Goal: Task Accomplishment & Management: Use online tool/utility

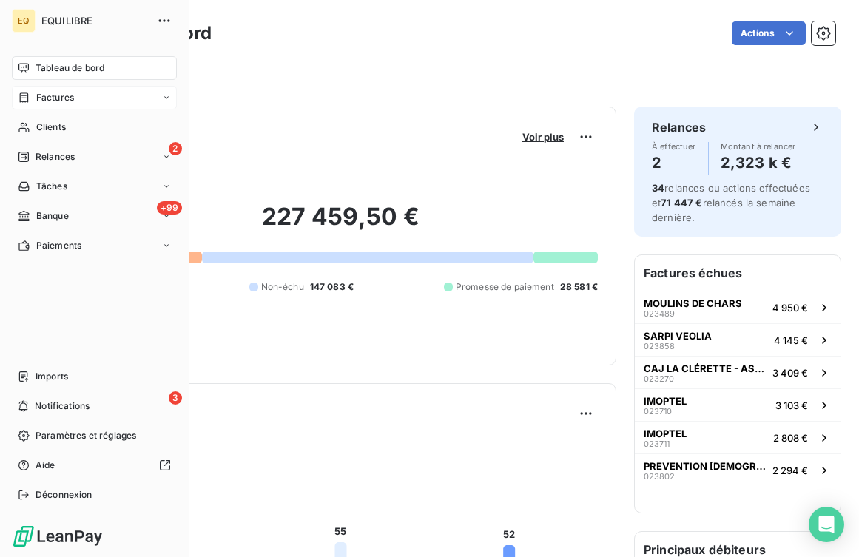
click at [75, 95] on div "Factures" at bounding box center [94, 98] width 165 height 24
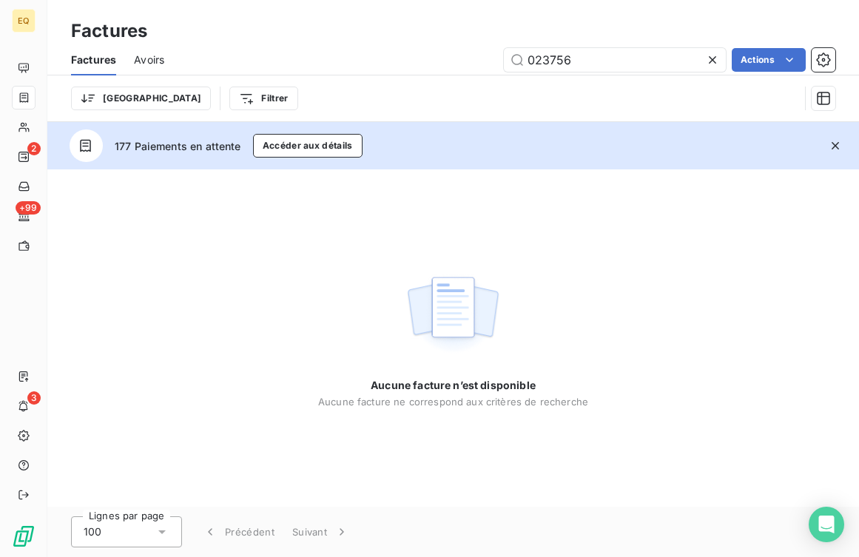
drag, startPoint x: 585, startPoint y: 58, endPoint x: 499, endPoint y: 55, distance: 86.7
click at [499, 55] on div "023756 Actions" at bounding box center [508, 60] width 653 height 24
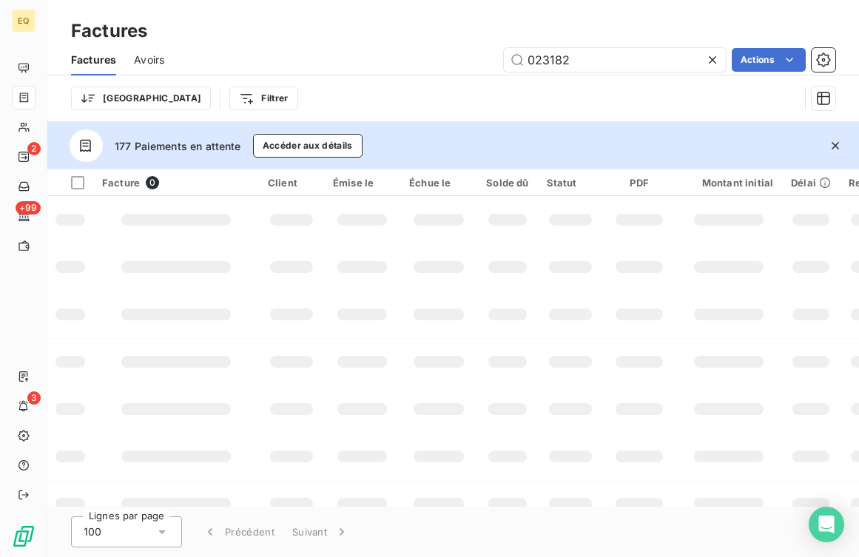
type input "023182"
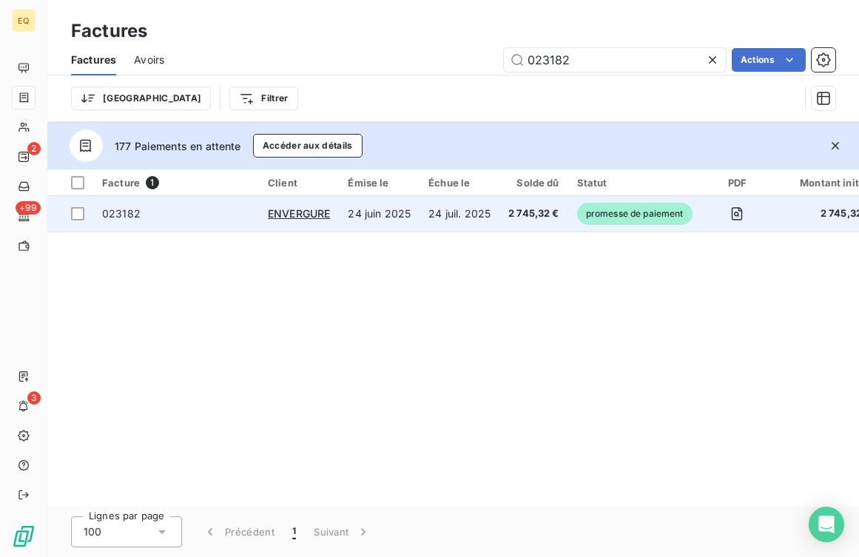
click at [491, 215] on td "24 juil. 2025" at bounding box center [460, 214] width 80 height 36
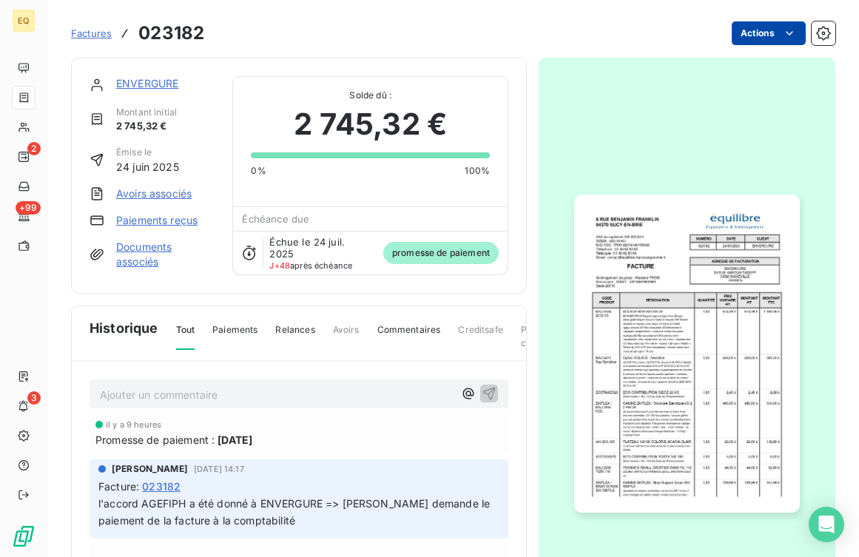
click at [801, 30] on html "EQ 2 +99 3 Factures 023182 Actions ENVERGURE Montant initial 2 745,32 € Émise l…" at bounding box center [429, 278] width 859 height 557
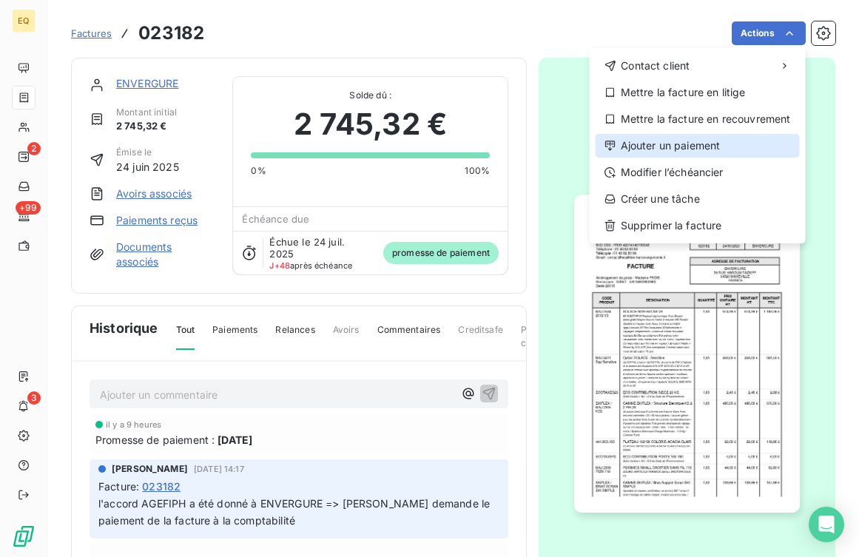
click at [665, 149] on div "Ajouter un paiement" at bounding box center [698, 146] width 204 height 24
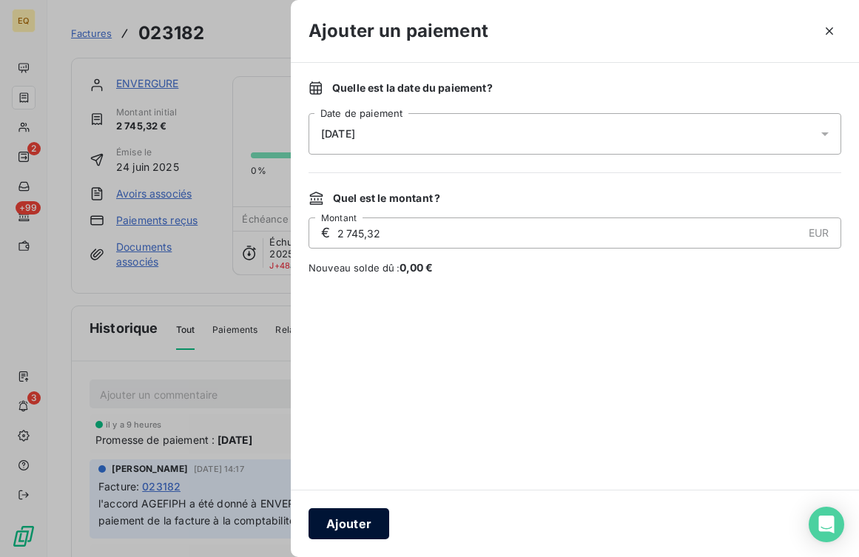
click at [350, 522] on button "Ajouter" at bounding box center [349, 523] width 81 height 31
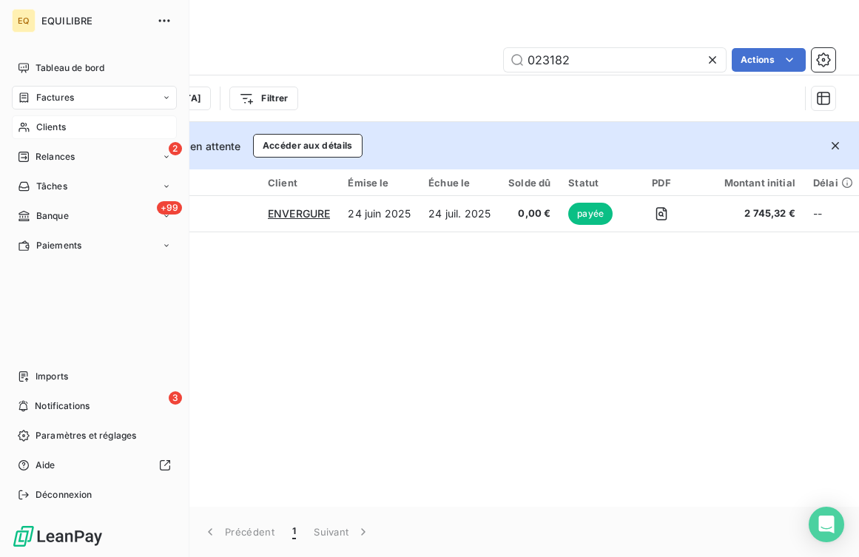
click at [44, 123] on span "Clients" at bounding box center [51, 127] width 30 height 13
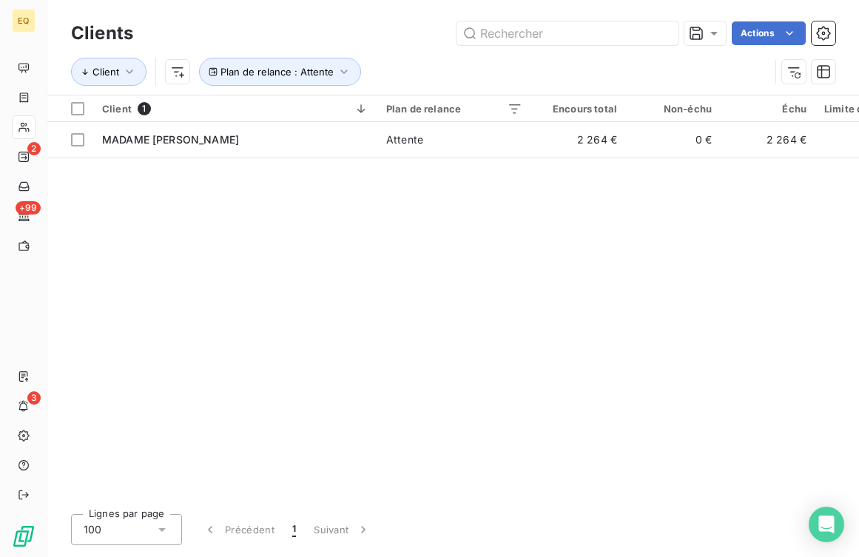
drag, startPoint x: 556, startPoint y: 37, endPoint x: 442, endPoint y: 37, distance: 114.7
click at [442, 37] on div "Actions" at bounding box center [493, 33] width 685 height 24
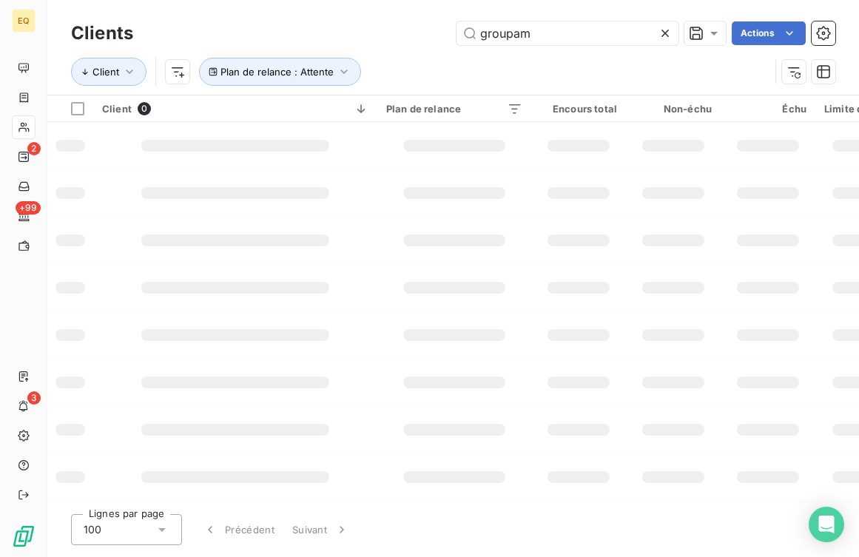
type input "groupama"
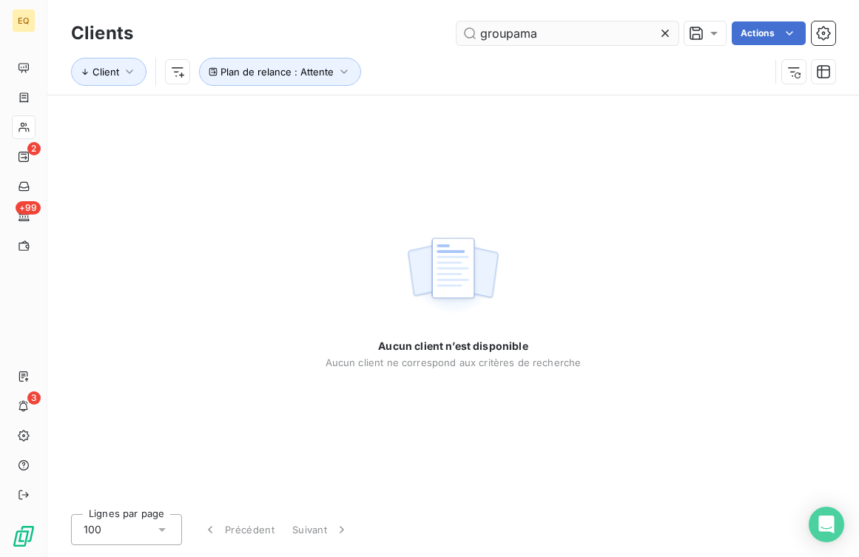
drag, startPoint x: 546, startPoint y: 32, endPoint x: 470, endPoint y: 32, distance: 76.2
click at [470, 32] on input "groupama" at bounding box center [568, 33] width 222 height 24
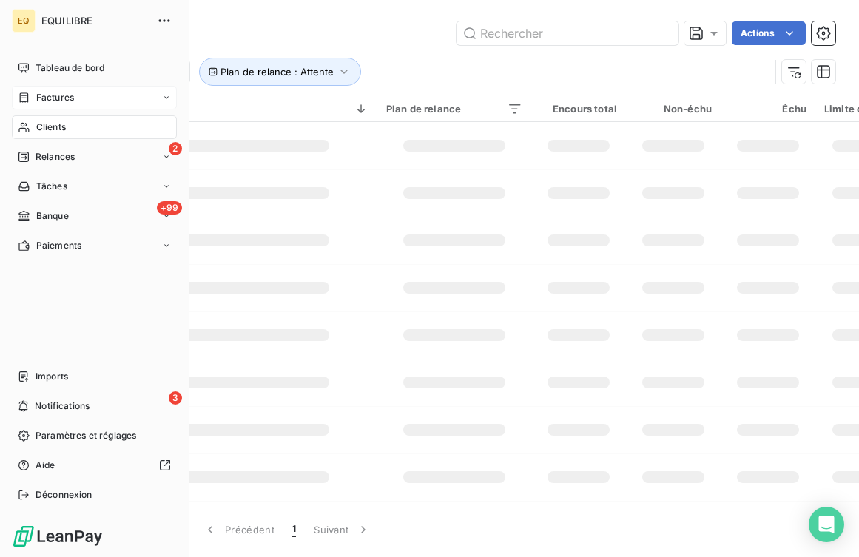
click at [23, 101] on icon at bounding box center [24, 98] width 9 height 10
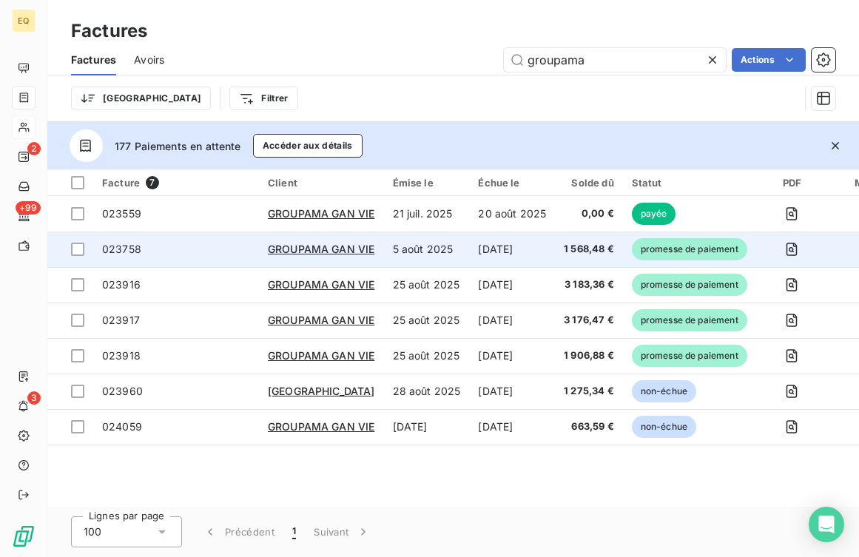
type input "groupama"
click at [204, 247] on span "023758" at bounding box center [176, 249] width 148 height 15
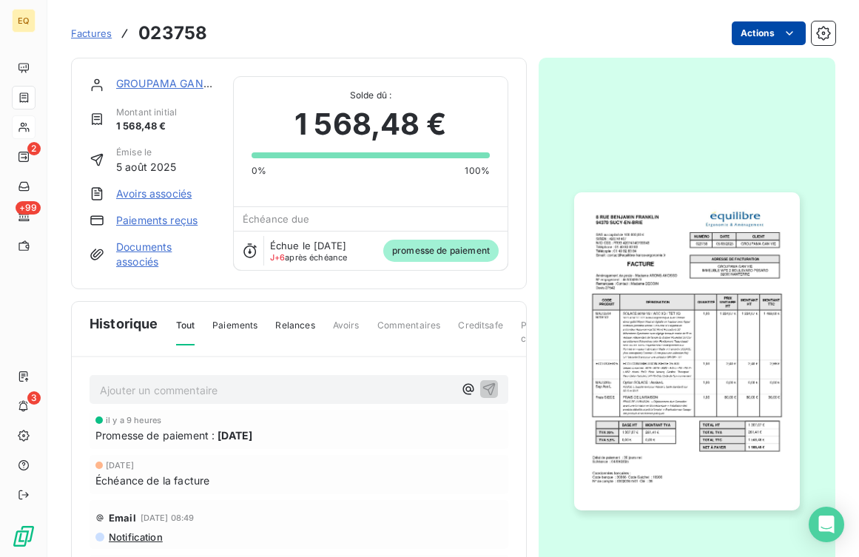
click at [778, 22] on html "EQ 2 +99 3 Factures 023758 Actions GROUPAMA GAN VIE Montant initial 1 568,48 € …" at bounding box center [429, 278] width 859 height 557
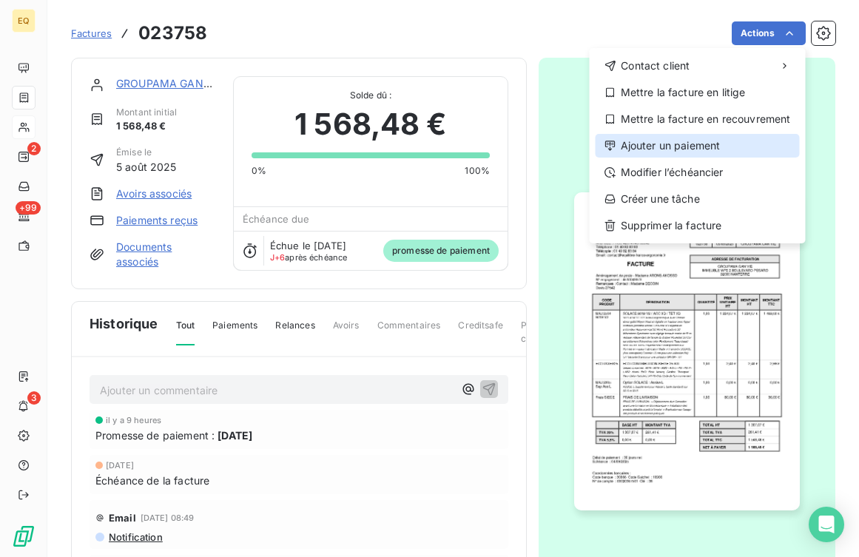
click at [656, 146] on div "Ajouter un paiement" at bounding box center [698, 146] width 204 height 24
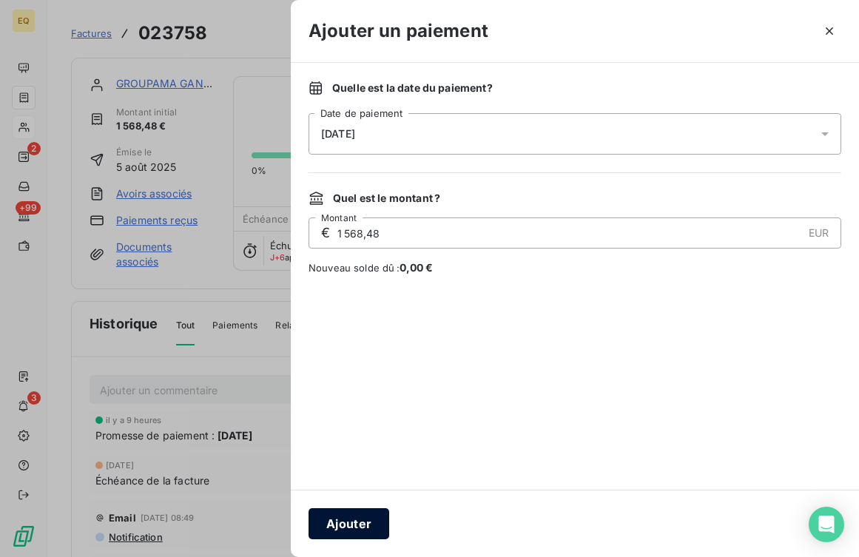
click at [364, 513] on button "Ajouter" at bounding box center [349, 523] width 81 height 31
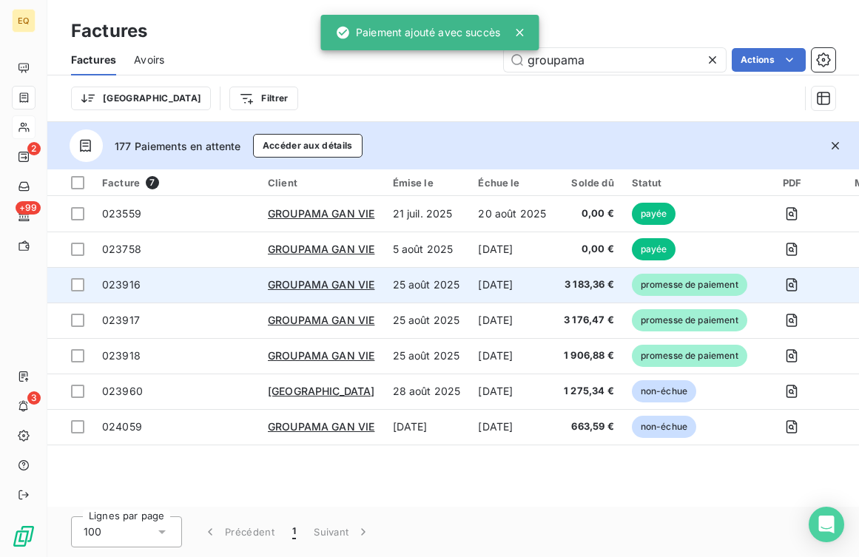
click at [210, 292] on span "023916" at bounding box center [176, 285] width 148 height 15
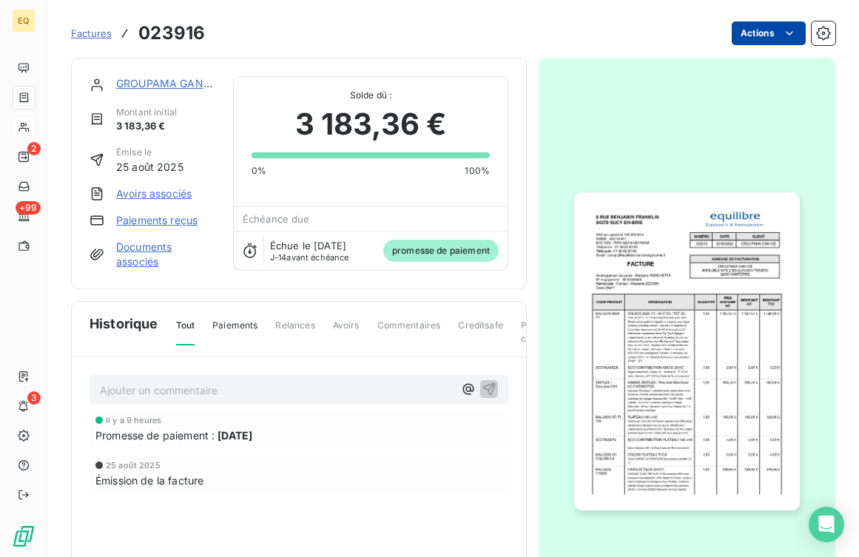
click at [769, 31] on html "EQ 2 +99 3 Factures 023916 Actions GROUPAMA GAN VIE Montant initial 3 183,36 € …" at bounding box center [429, 278] width 859 height 557
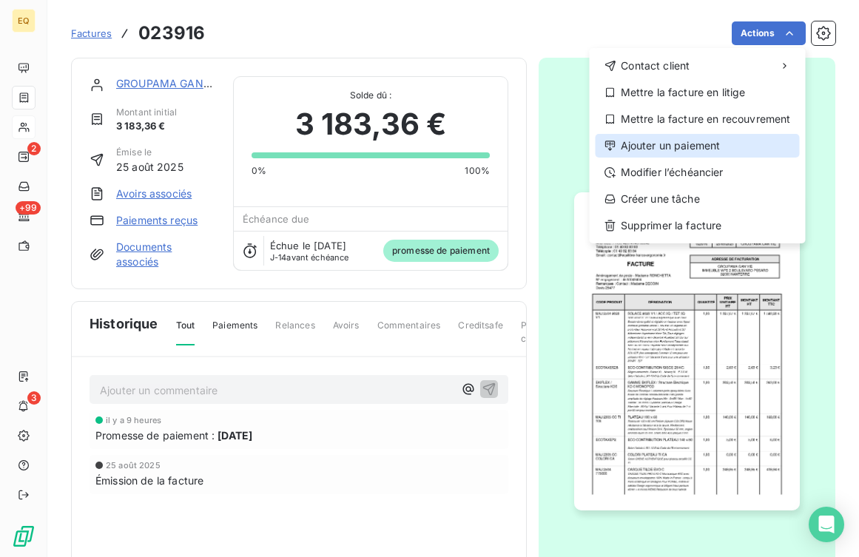
click at [667, 150] on div "Ajouter un paiement" at bounding box center [698, 146] width 204 height 24
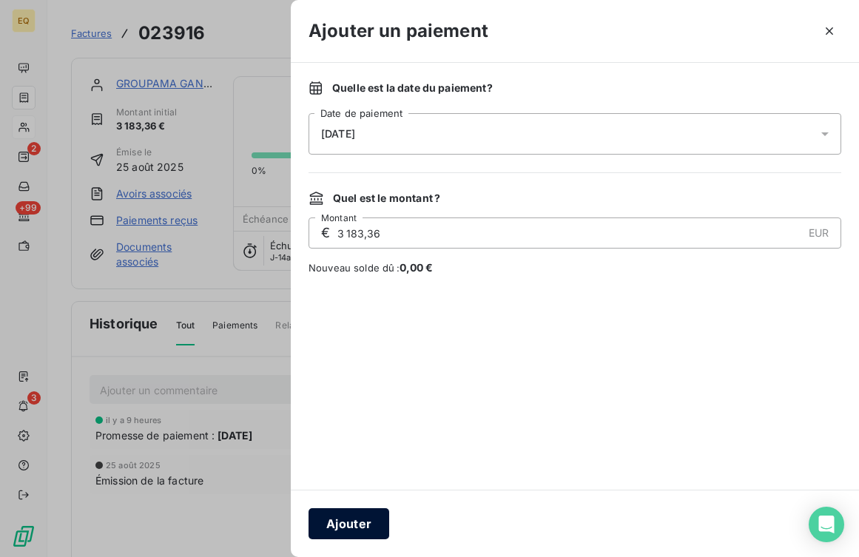
click at [361, 530] on button "Ajouter" at bounding box center [349, 523] width 81 height 31
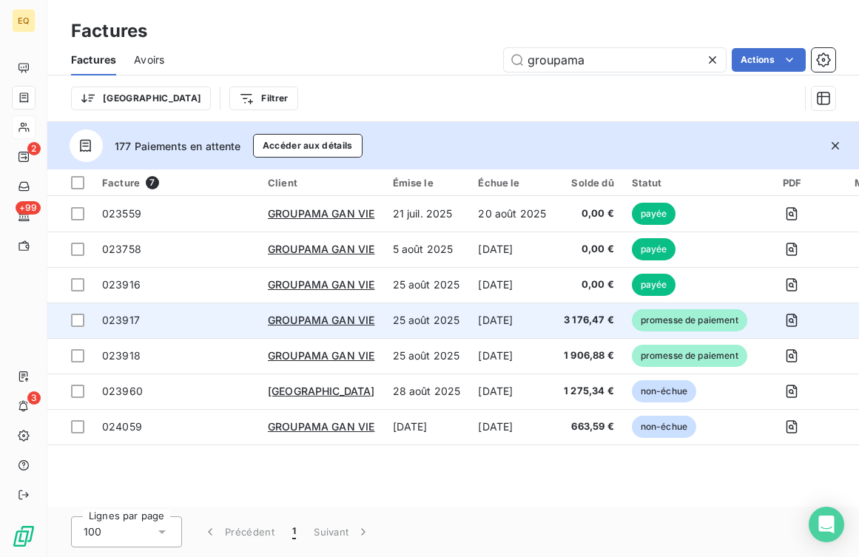
click at [205, 324] on span "023917" at bounding box center [176, 320] width 148 height 15
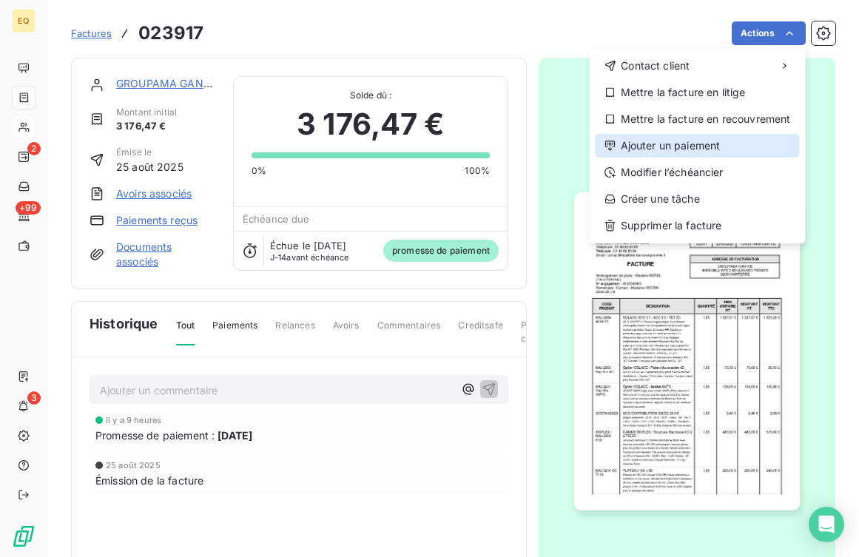
click at [650, 148] on div "Ajouter un paiement" at bounding box center [698, 146] width 204 height 24
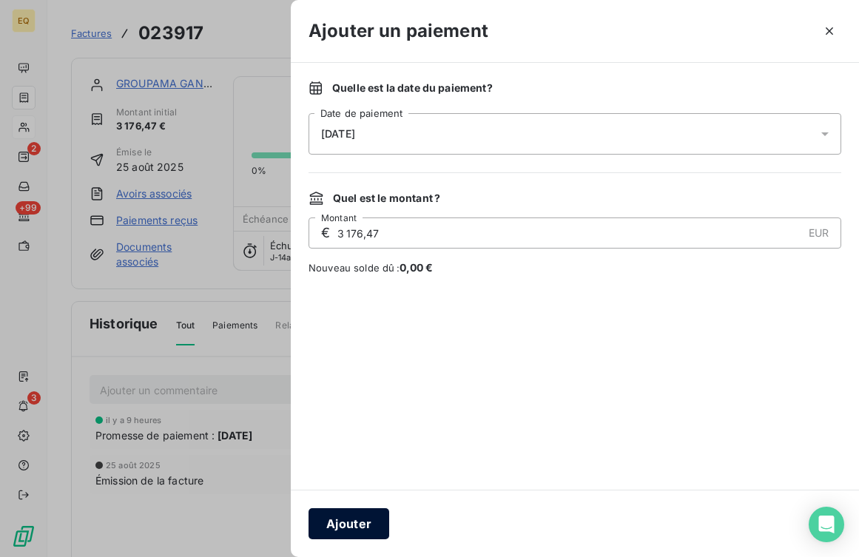
click at [347, 524] on button "Ajouter" at bounding box center [349, 523] width 81 height 31
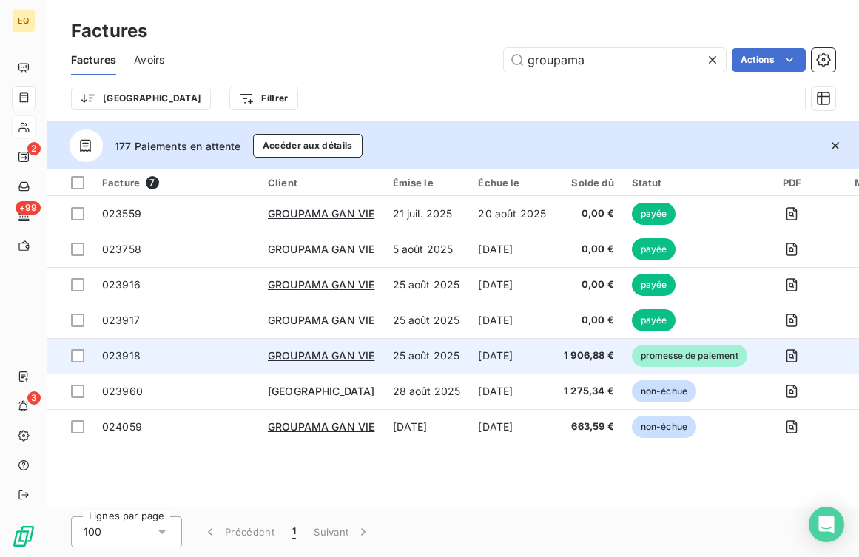
click at [172, 357] on span "023918" at bounding box center [176, 356] width 148 height 15
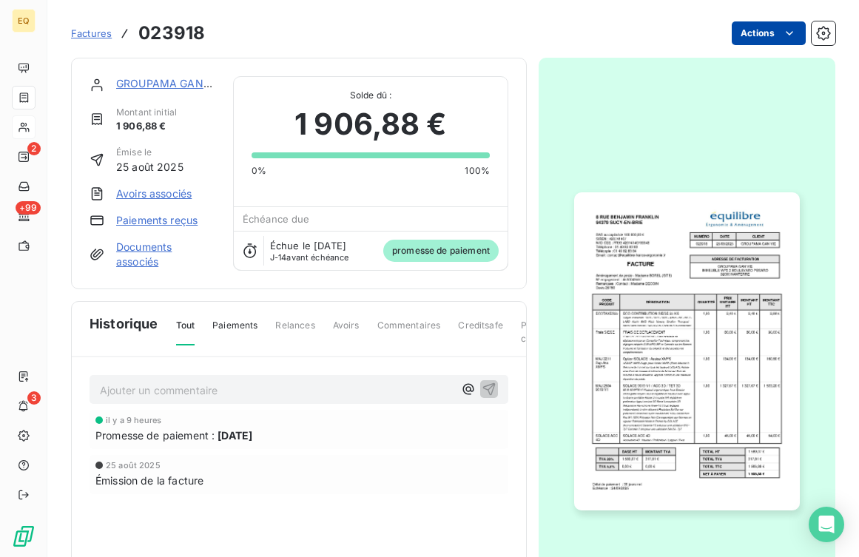
click at [767, 36] on html "EQ 2 +99 3 Factures 023918 Actions GROUPAMA GAN VIE Montant initial 1 906,88 € …" at bounding box center [429, 278] width 859 height 557
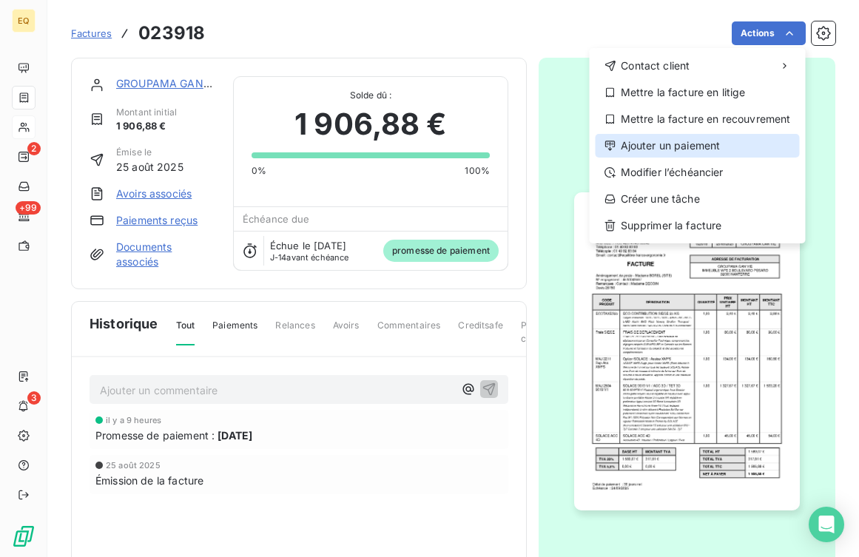
click at [651, 147] on div "Ajouter un paiement" at bounding box center [698, 146] width 204 height 24
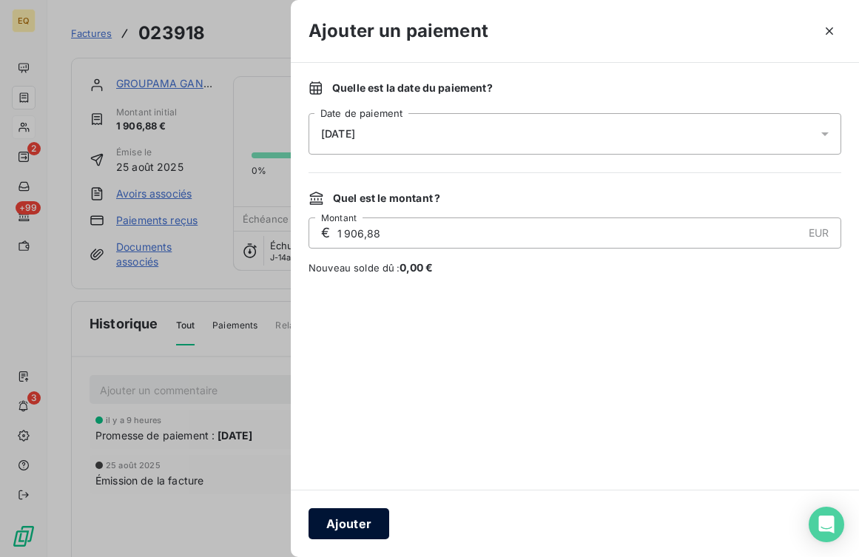
click at [346, 520] on button "Ajouter" at bounding box center [349, 523] width 81 height 31
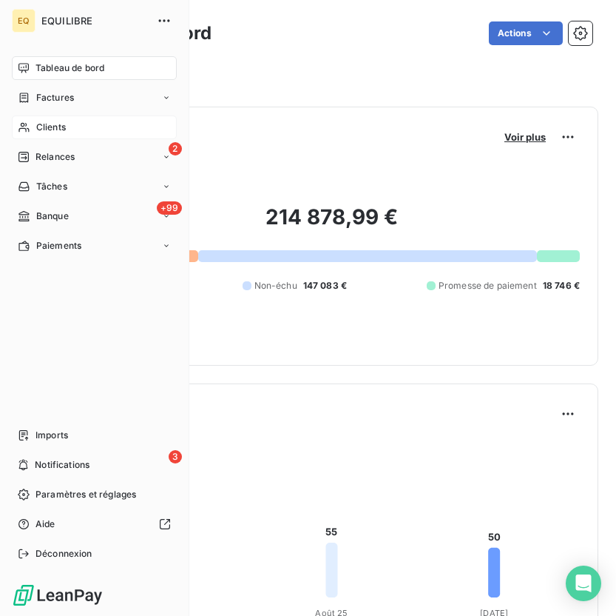
click at [21, 130] on icon at bounding box center [24, 127] width 13 height 12
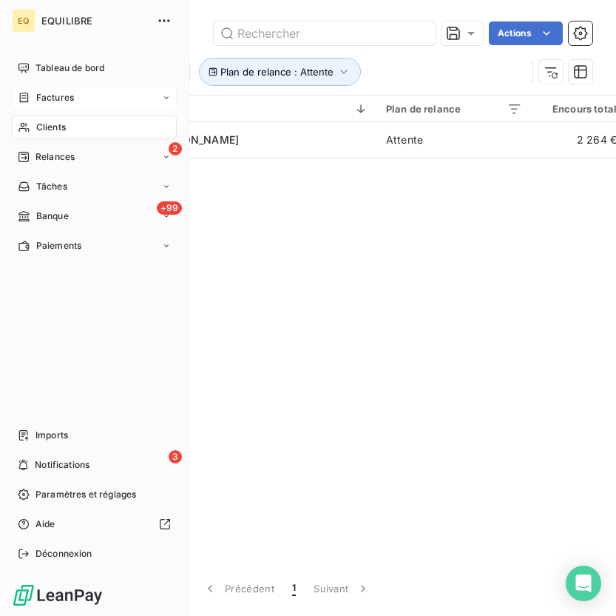
click at [30, 99] on div "Factures" at bounding box center [46, 97] width 56 height 13
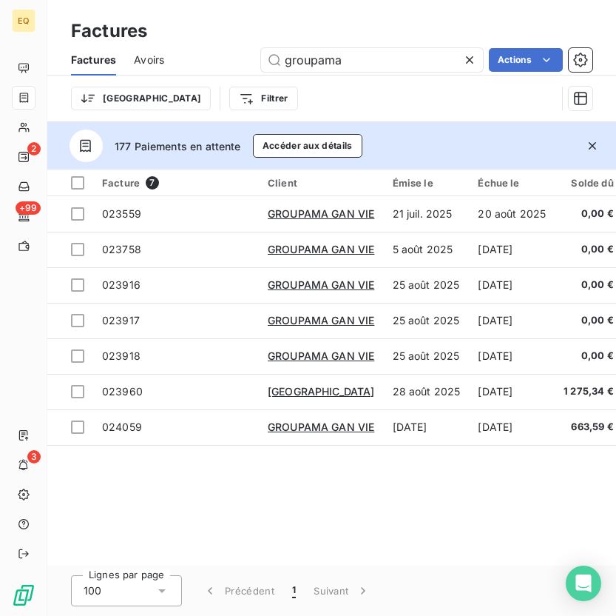
click at [471, 61] on icon at bounding box center [469, 59] width 7 height 7
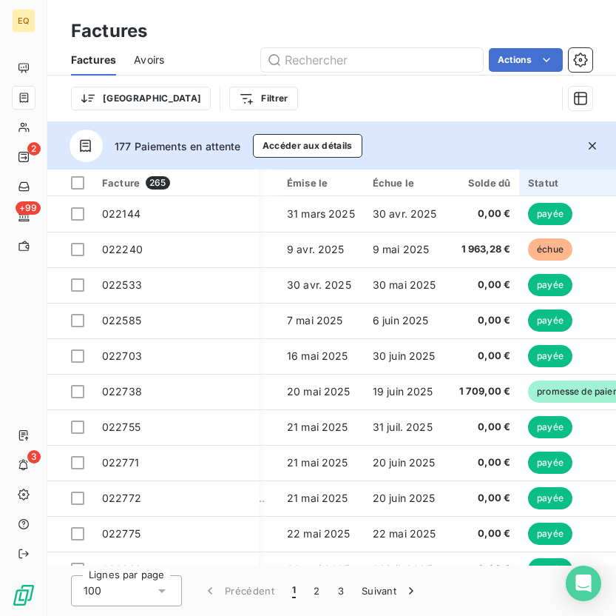
scroll to position [0, 186]
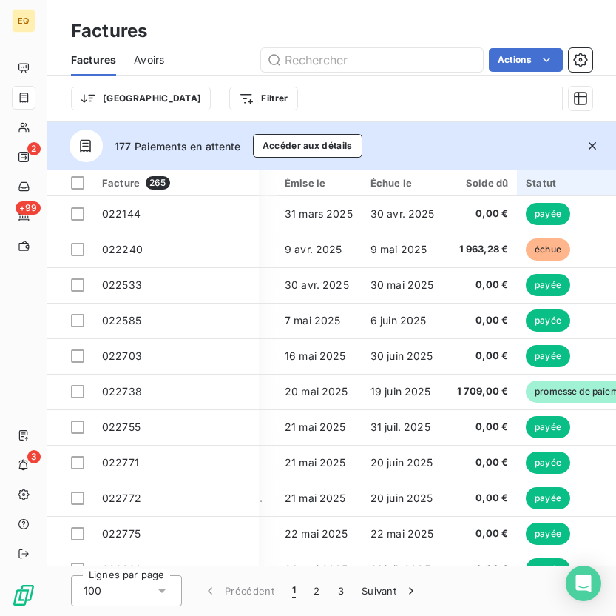
click at [545, 180] on div "Statut" at bounding box center [583, 183] width 115 height 12
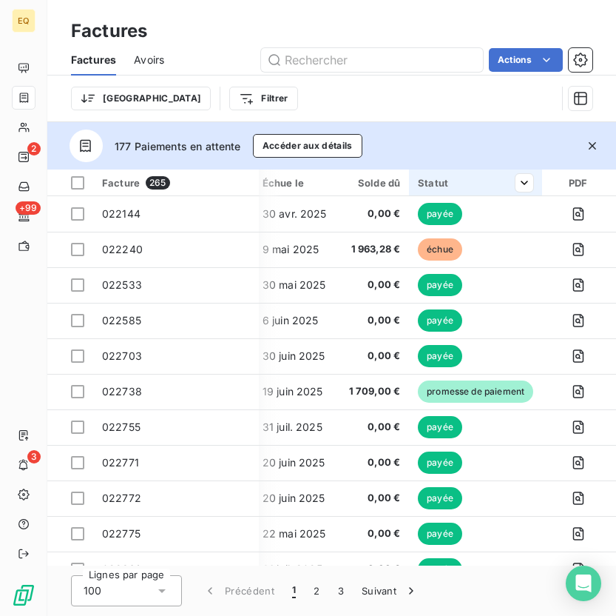
scroll to position [0, 340]
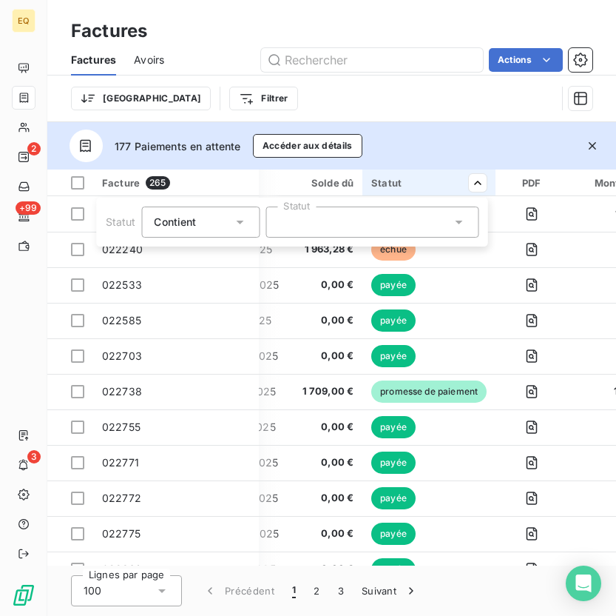
click at [332, 235] on div at bounding box center [372, 221] width 213 height 31
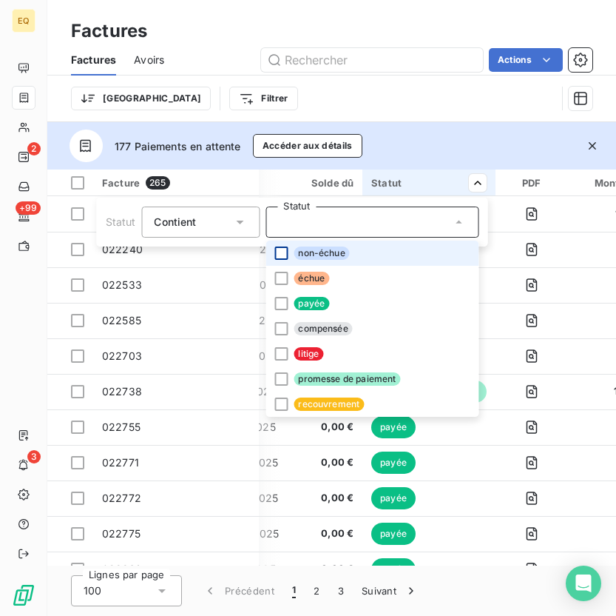
click at [280, 254] on div at bounding box center [281, 252] width 13 height 13
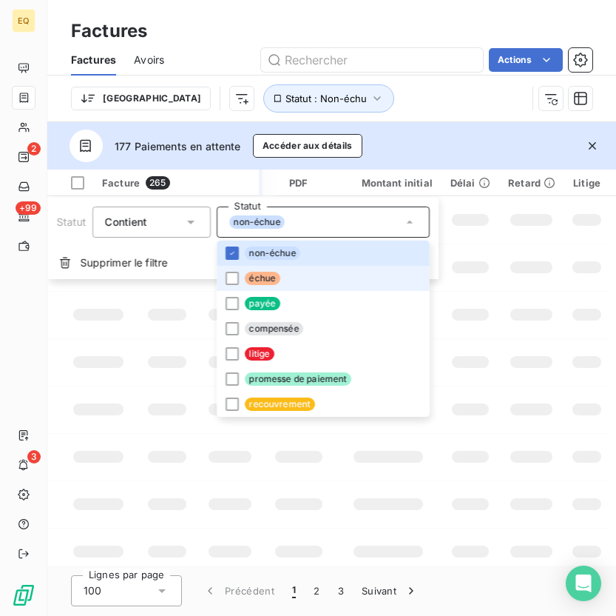
click at [239, 273] on li "échue" at bounding box center [323, 278] width 213 height 25
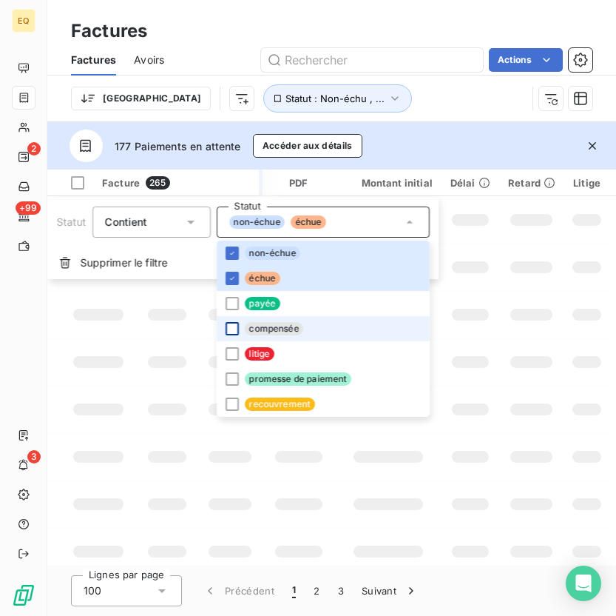
click at [228, 325] on div at bounding box center [232, 328] width 13 height 13
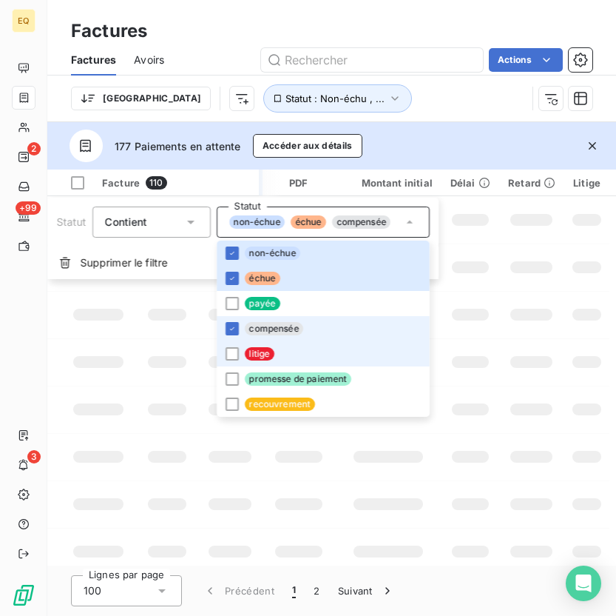
click at [228, 346] on li "litige" at bounding box center [323, 353] width 213 height 25
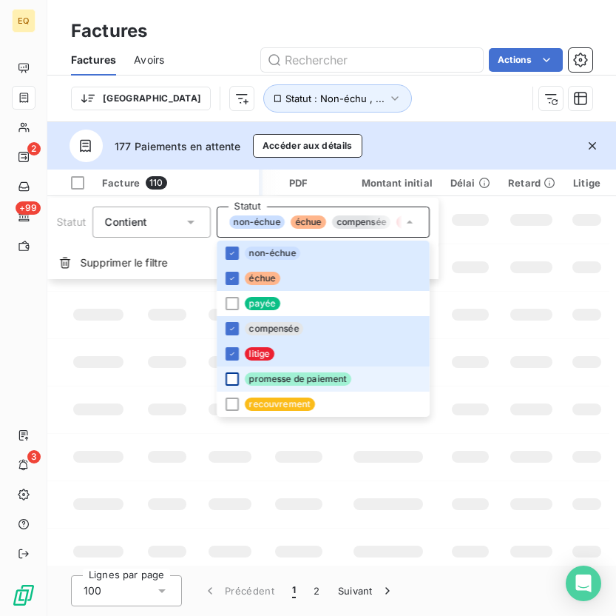
click at [227, 377] on div at bounding box center [232, 378] width 13 height 13
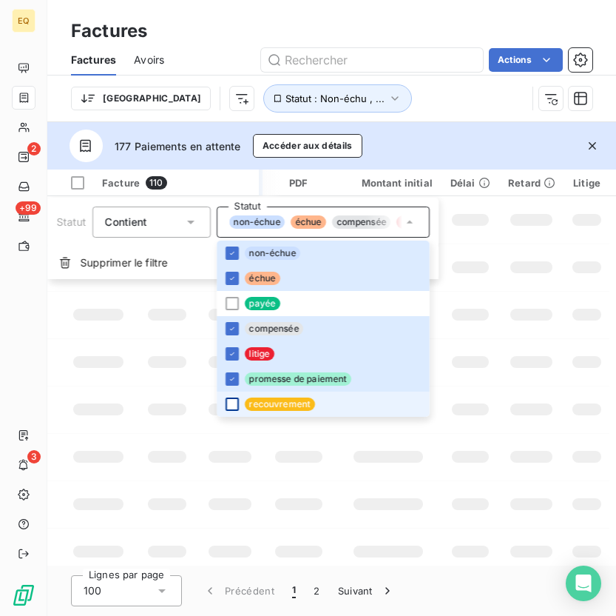
click at [228, 404] on div at bounding box center [232, 403] width 13 height 13
click at [407, 92] on html "EQ 2 +99 3 Factures Factures Avoirs Actions Trier Statut : Non-échu , ... 177 P…" at bounding box center [308, 308] width 616 height 616
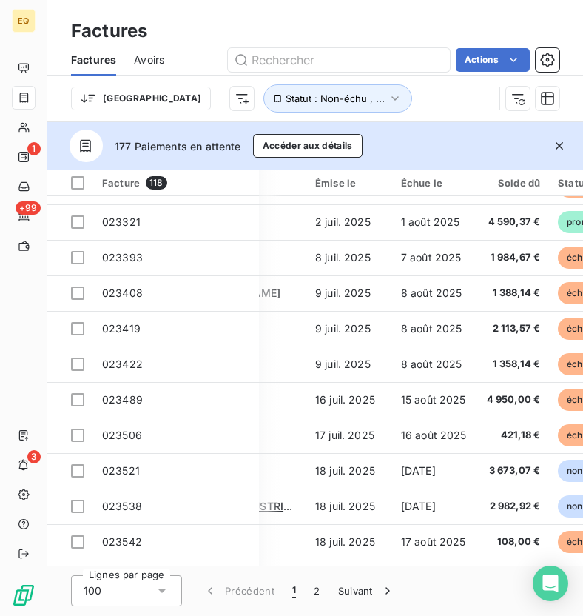
scroll to position [3189, 155]
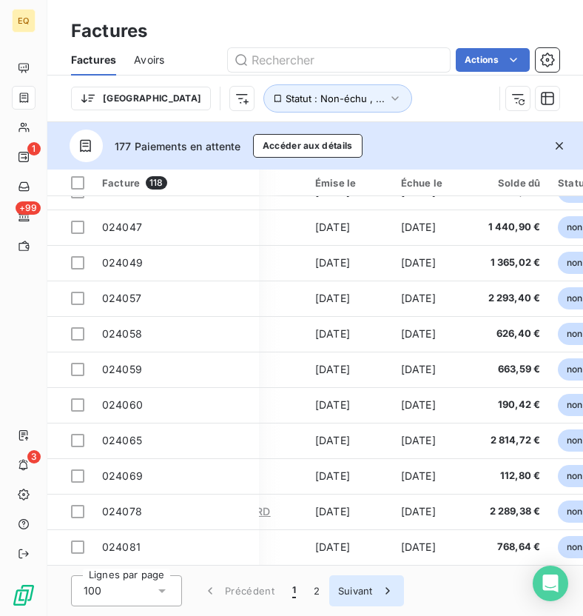
click at [353, 591] on button "Suivant" at bounding box center [366, 590] width 75 height 31
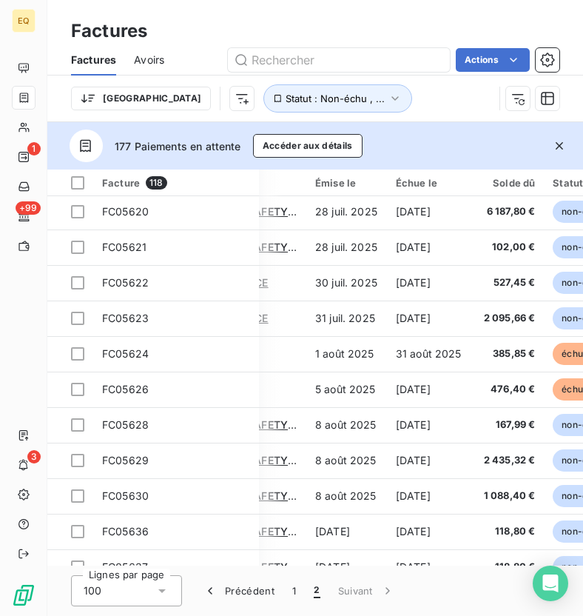
scroll to position [276, 155]
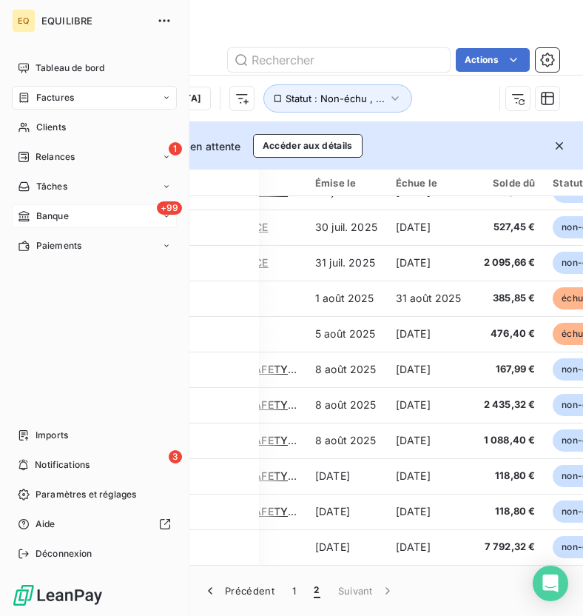
click at [32, 212] on div "Banque" at bounding box center [43, 215] width 51 height 13
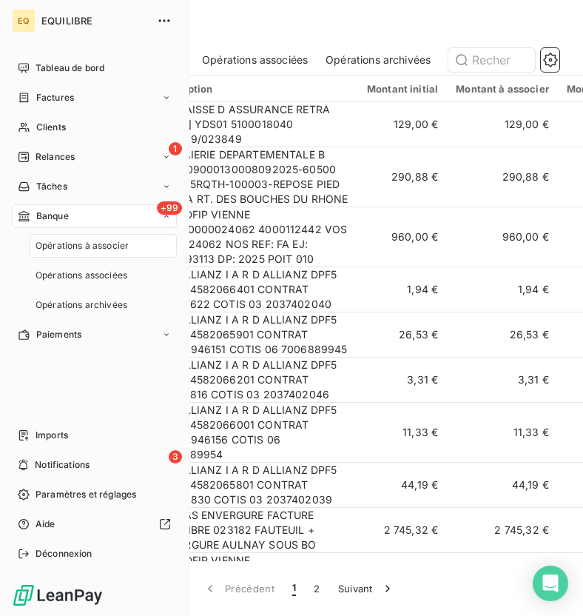
click at [100, 218] on div "+99 Banque" at bounding box center [94, 216] width 165 height 24
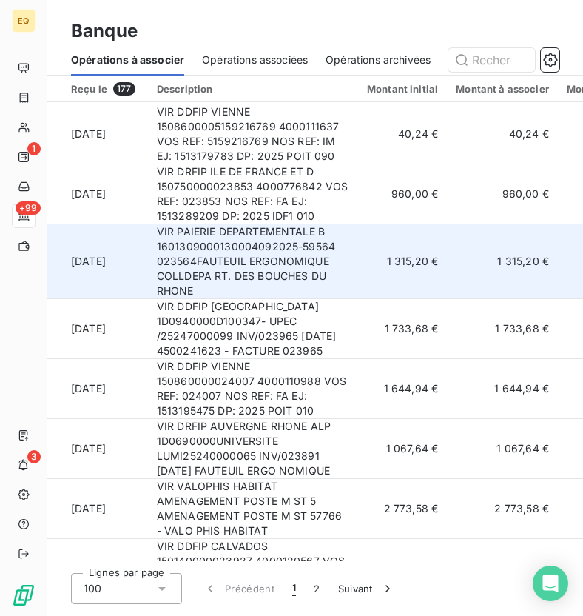
scroll to position [456, 0]
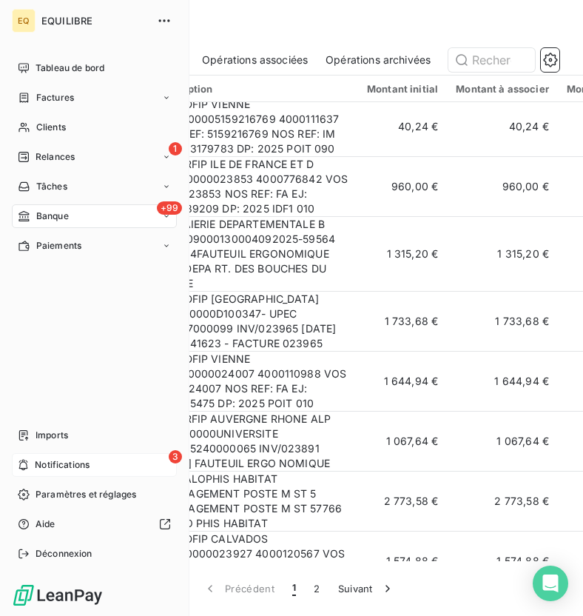
click at [35, 463] on span "Notifications" at bounding box center [62, 464] width 55 height 13
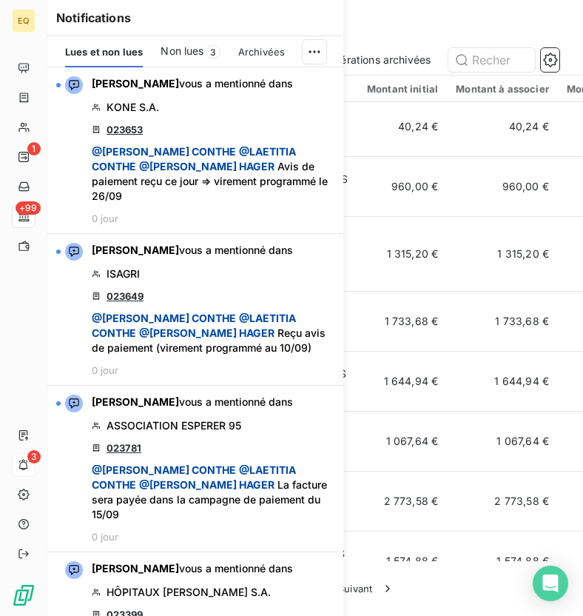
click at [172, 44] on span "Non lues" at bounding box center [182, 51] width 43 height 15
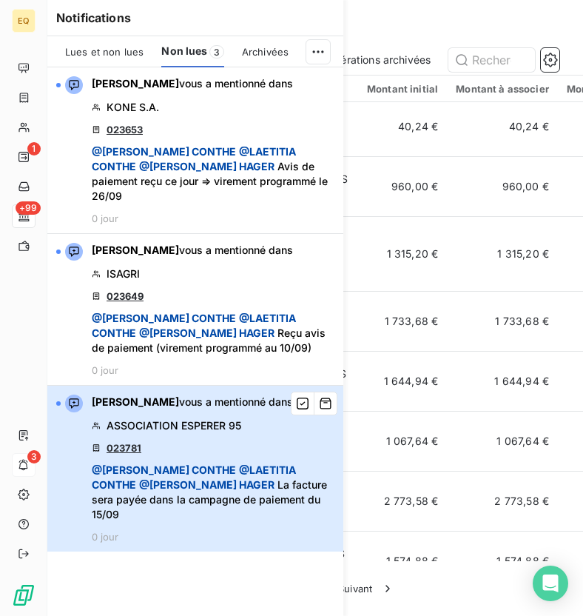
click at [187, 434] on div "[PERSON_NAME] vous a mentionné dans ASSOCIATION ESPERER 95 023781 @ [PERSON_NAM…" at bounding box center [213, 468] width 243 height 148
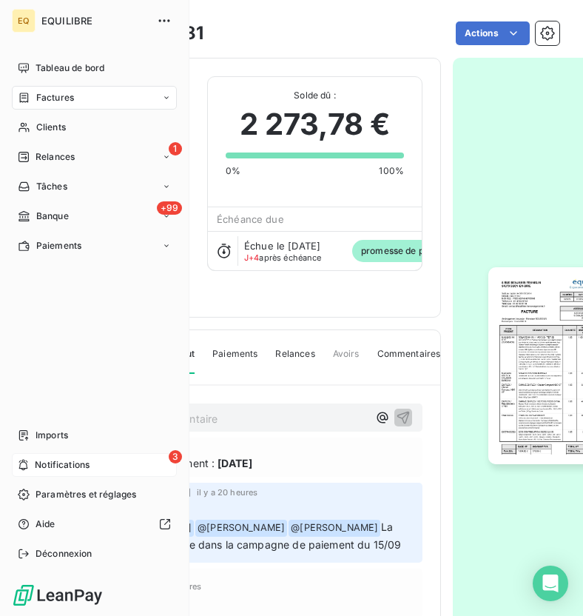
click at [79, 465] on span "Notifications" at bounding box center [62, 464] width 55 height 13
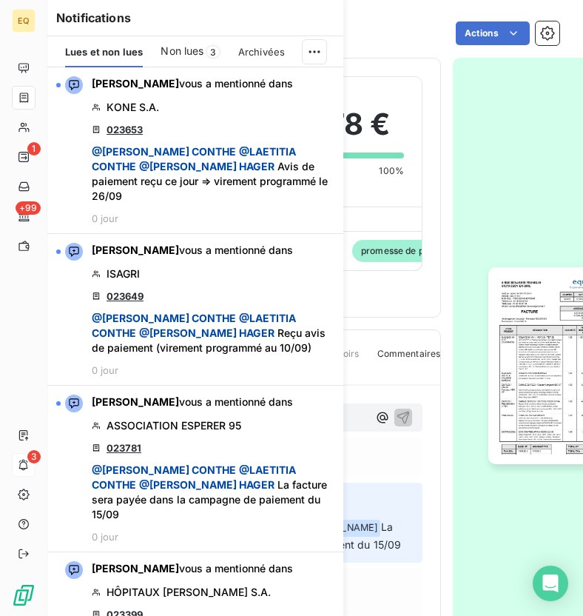
click at [183, 54] on span "Non lues" at bounding box center [182, 51] width 43 height 15
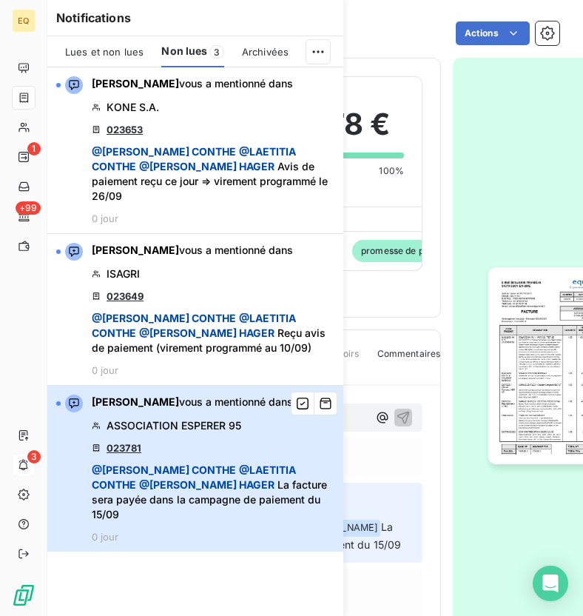
click at [182, 394] on span "[PERSON_NAME] vous a mentionné dans" at bounding box center [192, 401] width 201 height 15
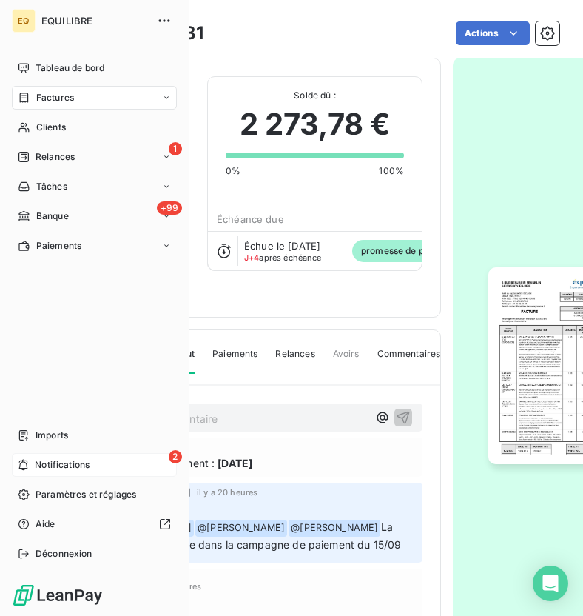
click at [48, 467] on span "Notifications" at bounding box center [62, 464] width 55 height 13
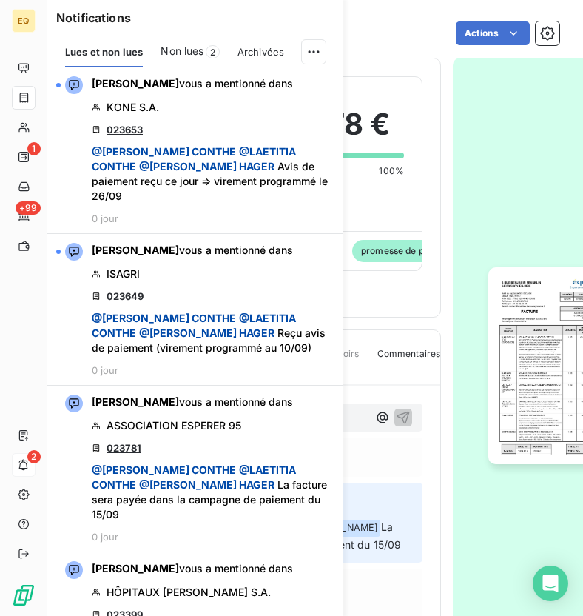
click at [187, 51] on span "Non lues" at bounding box center [182, 51] width 43 height 15
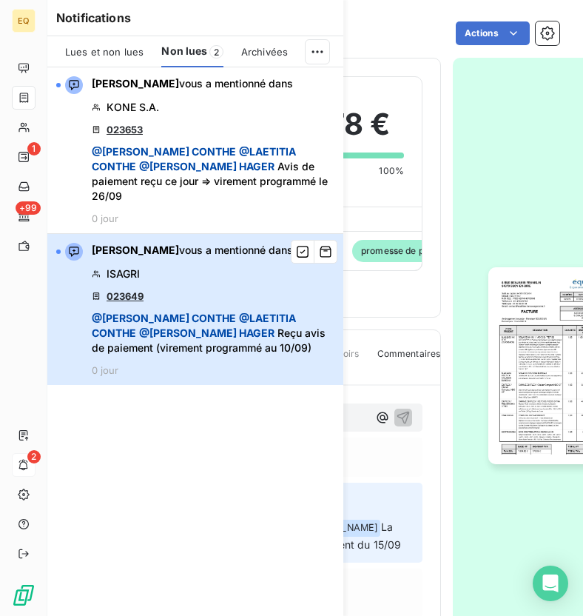
click at [164, 284] on div "[PERSON_NAME] vous a mentionné dans ISAGRI 023649 @ [PERSON_NAME] @ [PERSON_NAM…" at bounding box center [213, 309] width 243 height 133
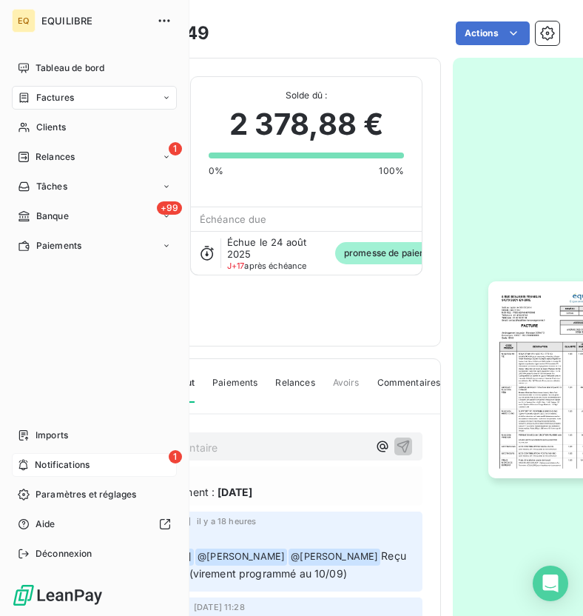
click at [40, 456] on div "1 Notifications" at bounding box center [94, 465] width 165 height 24
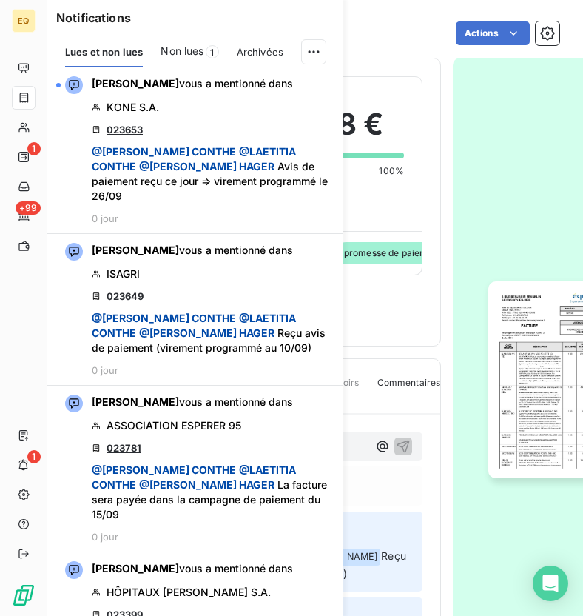
click at [186, 38] on div "Non lues 1" at bounding box center [190, 51] width 58 height 31
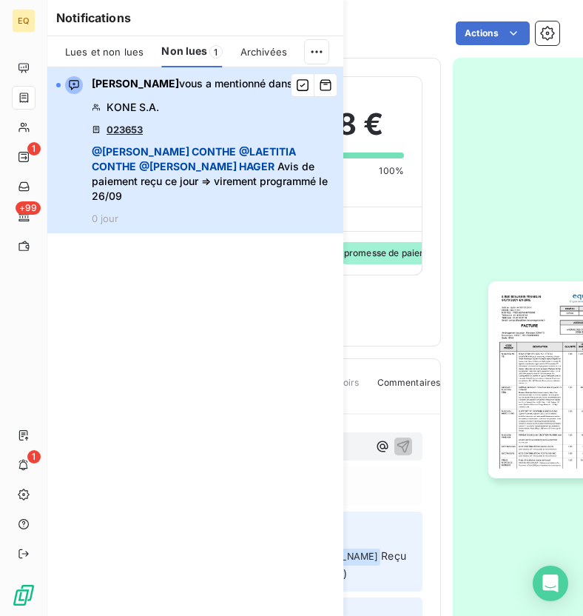
click at [200, 127] on div "[PERSON_NAME] vous a mentionné dans KONE S.A. 023653 @ [PERSON_NAME] @ [PERSON_…" at bounding box center [213, 150] width 243 height 148
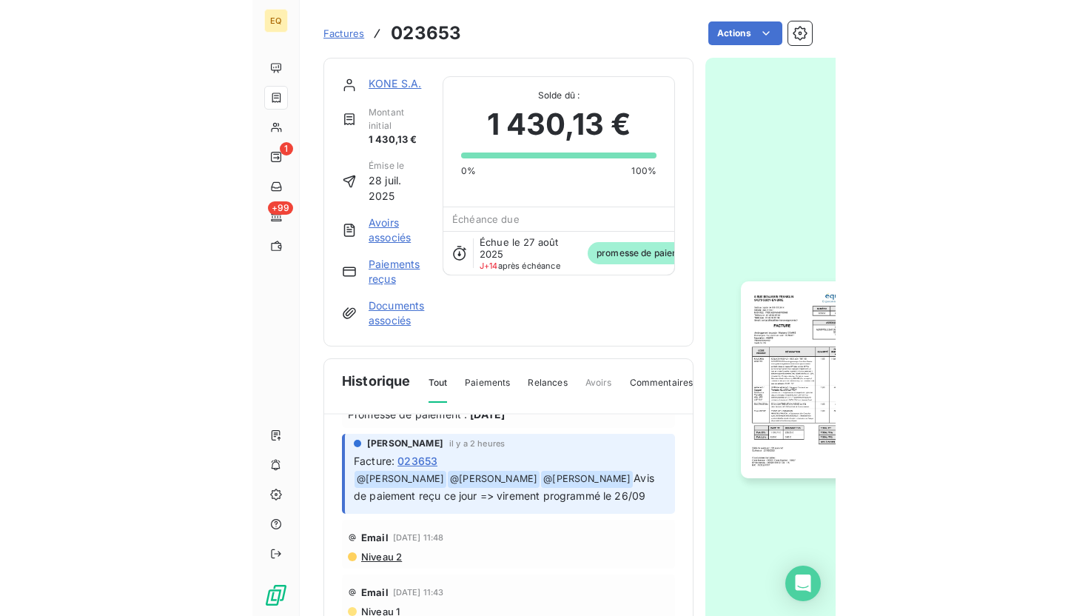
scroll to position [77, 0]
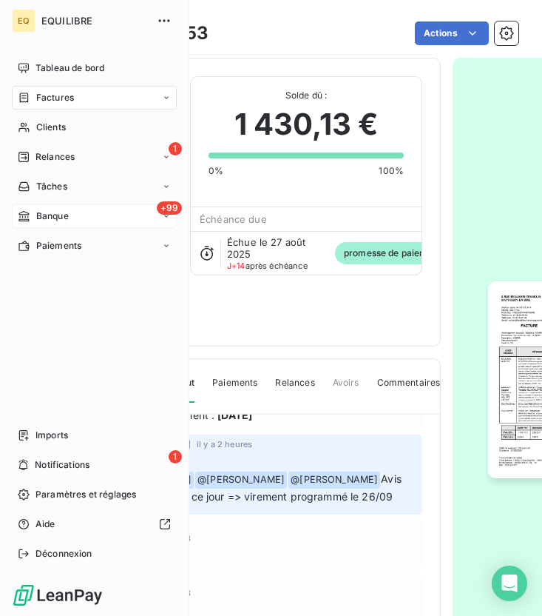
click at [78, 214] on div "+99 Banque" at bounding box center [94, 216] width 165 height 24
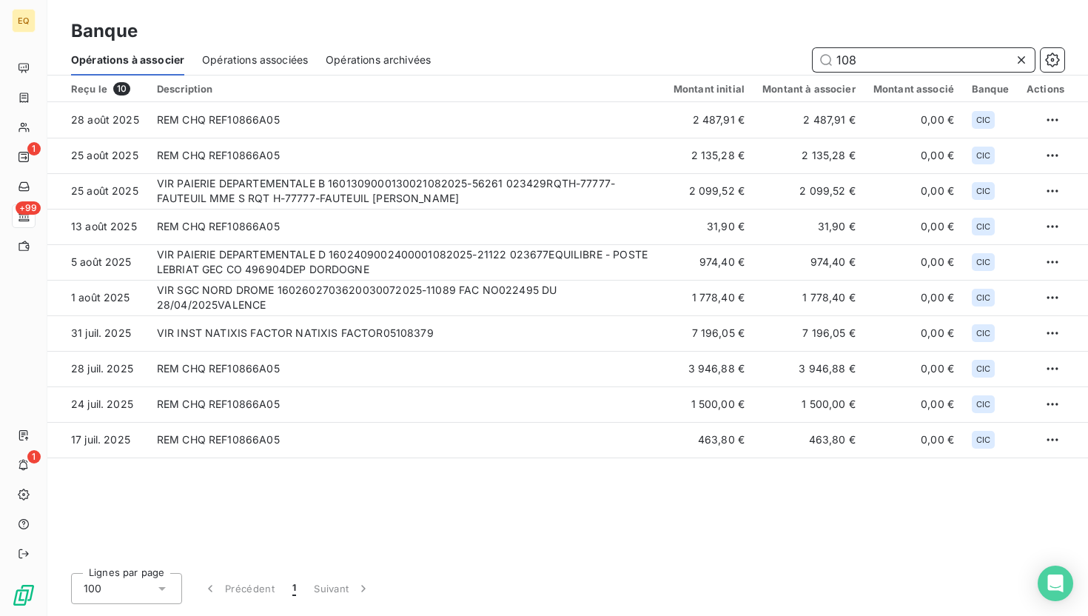
click at [616, 62] on input "108" at bounding box center [924, 60] width 222 height 24
type input "108"
click at [616, 67] on div at bounding box center [1024, 60] width 21 height 24
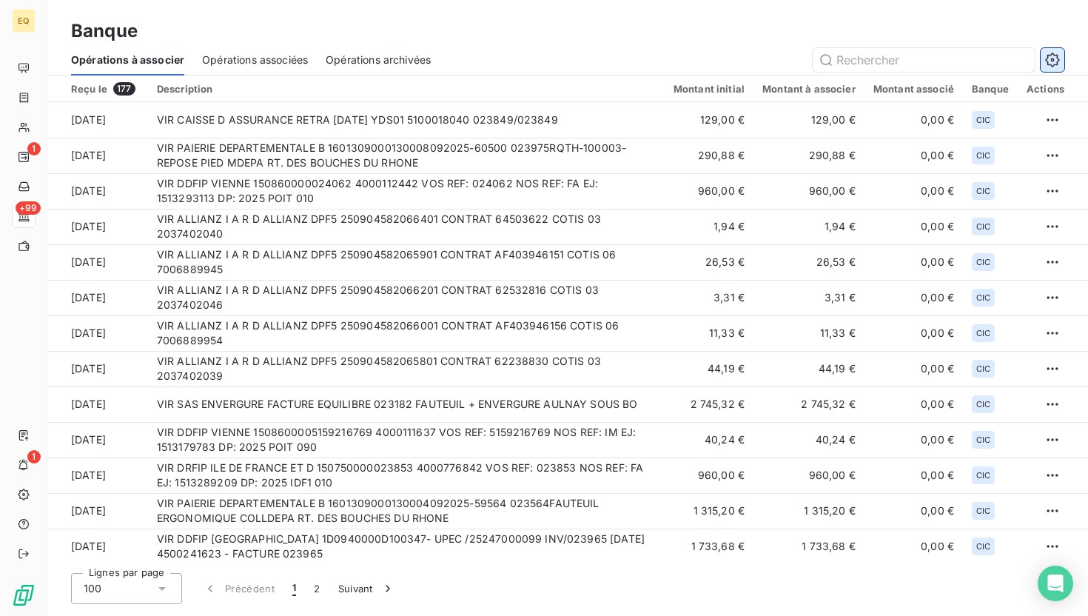
click at [616, 58] on icon "button" at bounding box center [1052, 60] width 14 height 14
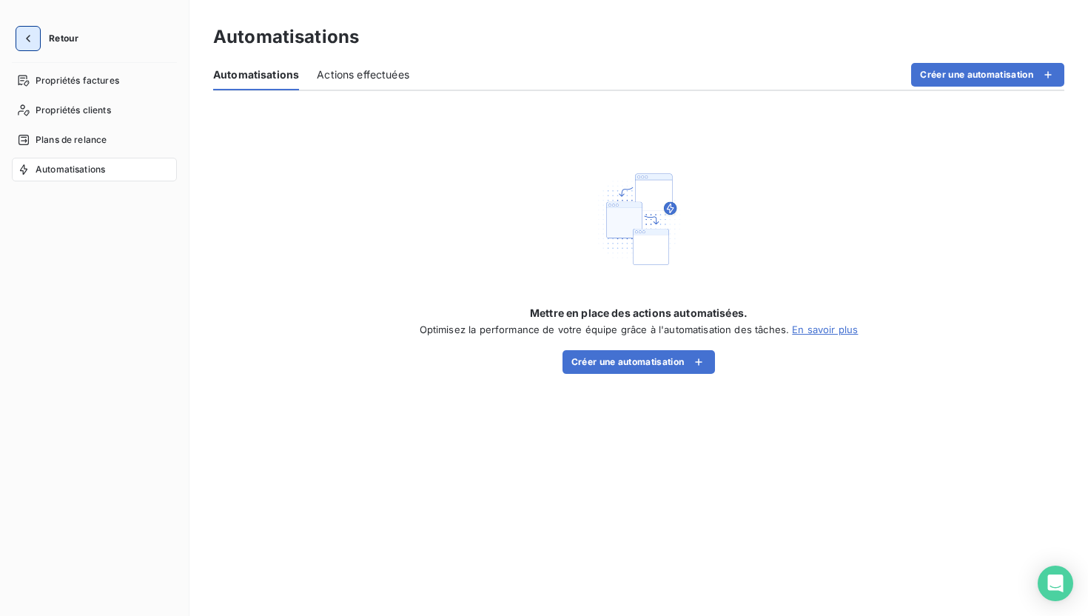
click at [32, 32] on icon "button" at bounding box center [28, 38] width 15 height 15
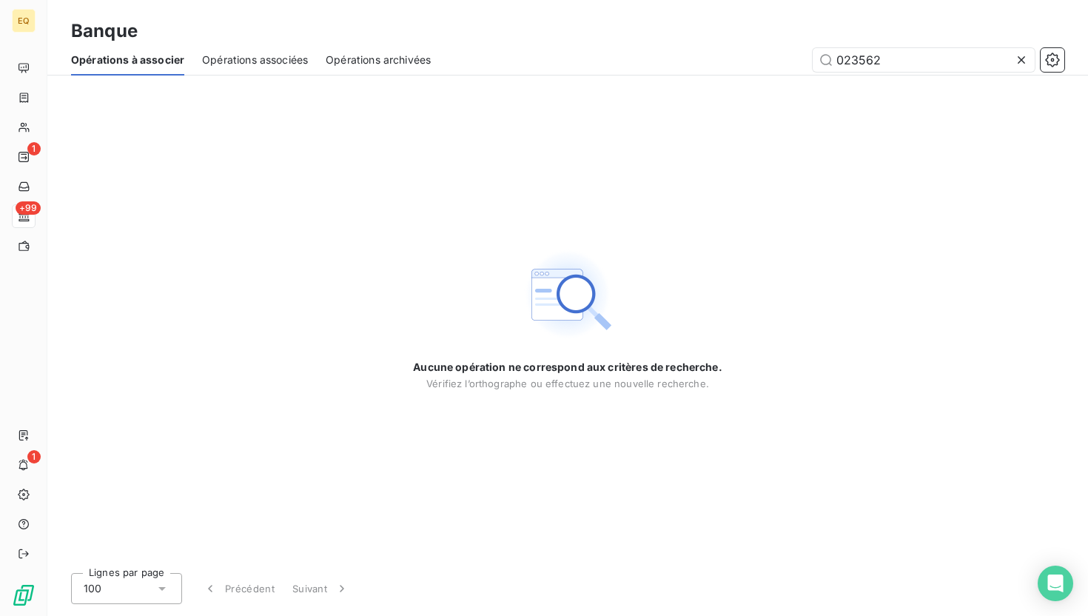
type input "023562"
click at [616, 64] on icon at bounding box center [1021, 60] width 15 height 15
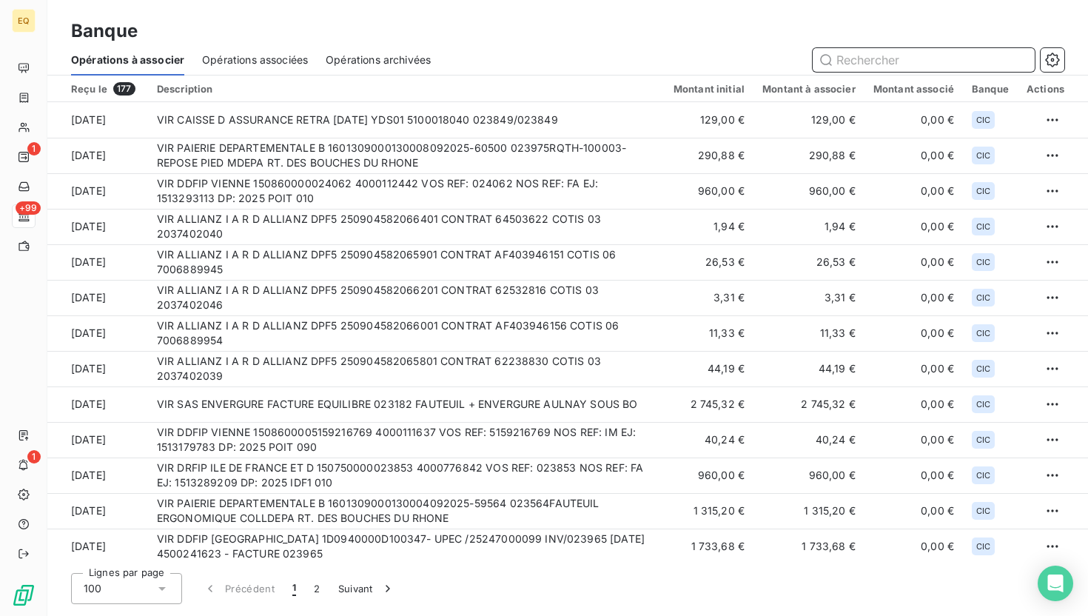
click at [616, 56] on input "text" at bounding box center [924, 60] width 222 height 24
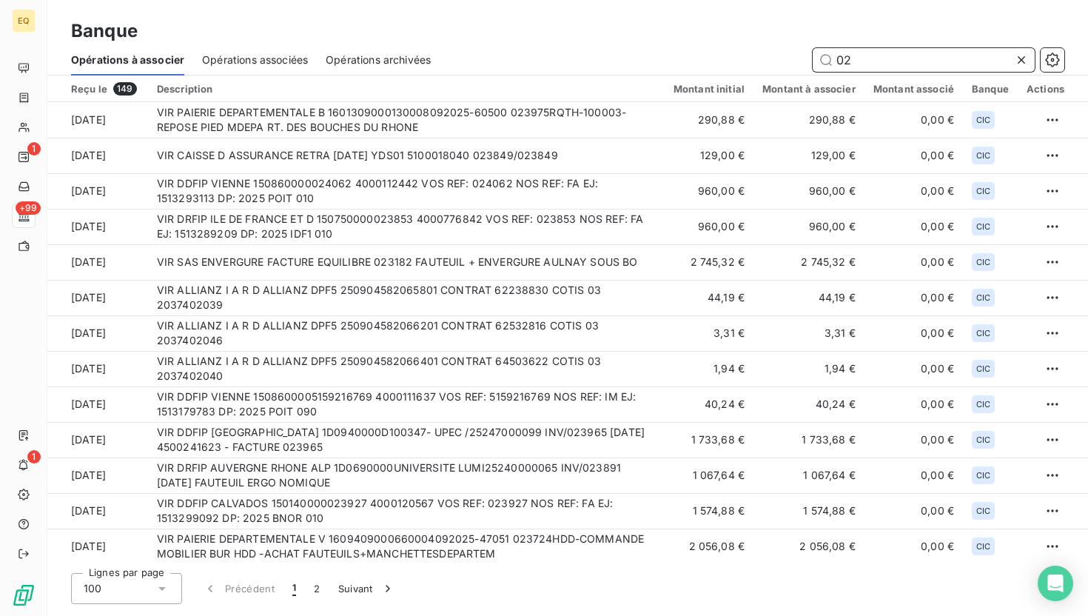
type input "0"
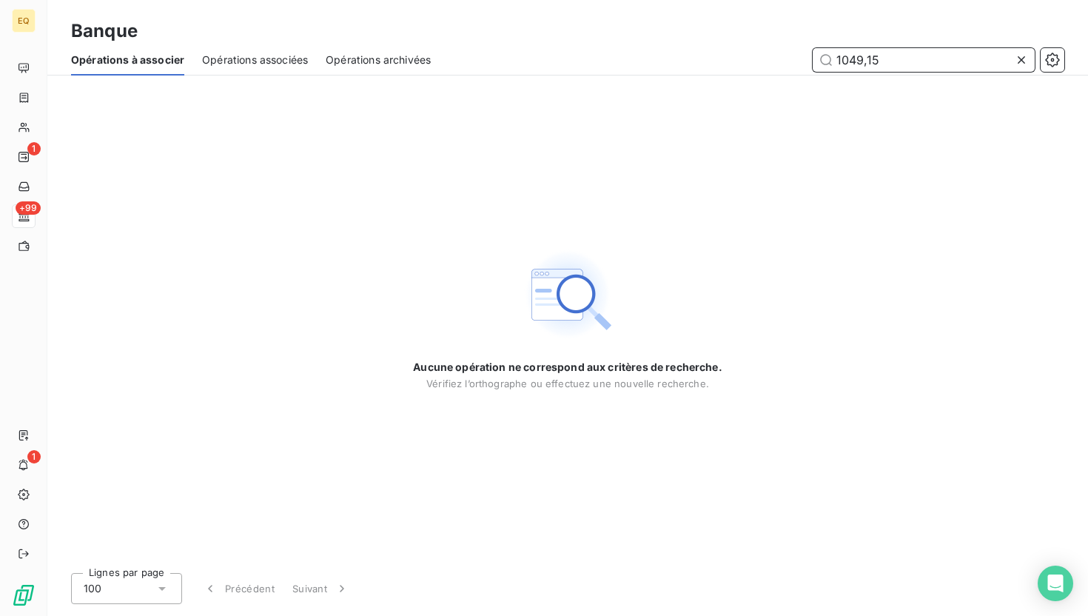
drag, startPoint x: 934, startPoint y: 63, endPoint x: 793, endPoint y: 58, distance: 141.4
click at [616, 58] on div "1049,15" at bounding box center [756, 60] width 616 height 24
drag, startPoint x: 896, startPoint y: 59, endPoint x: 797, endPoint y: 61, distance: 99.2
click at [616, 61] on div "023566" at bounding box center [756, 60] width 616 height 24
type input "023386"
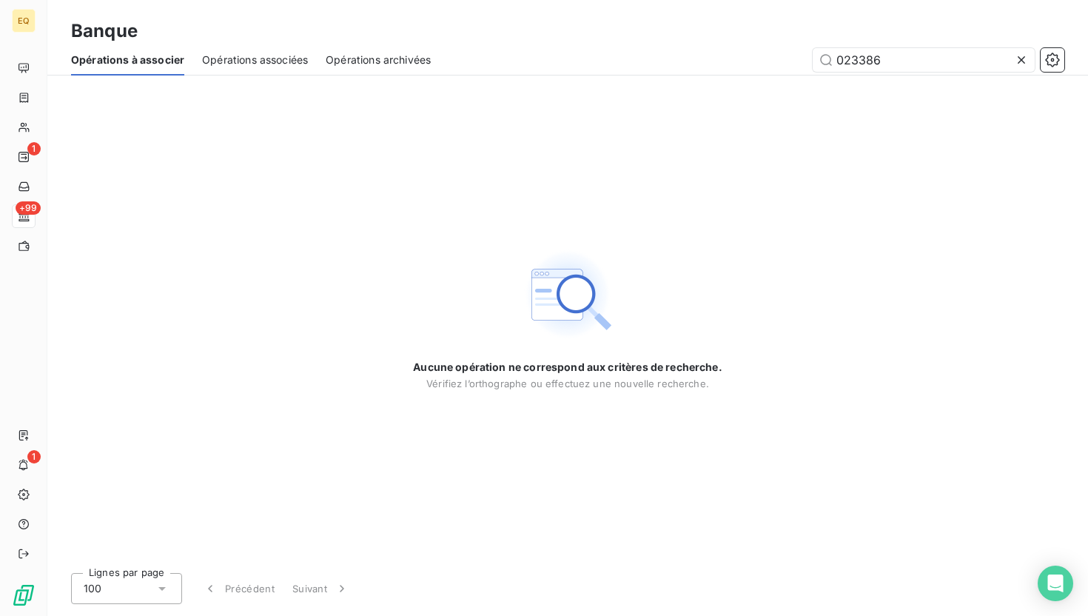
click at [616, 61] on icon at bounding box center [1021, 59] width 7 height 7
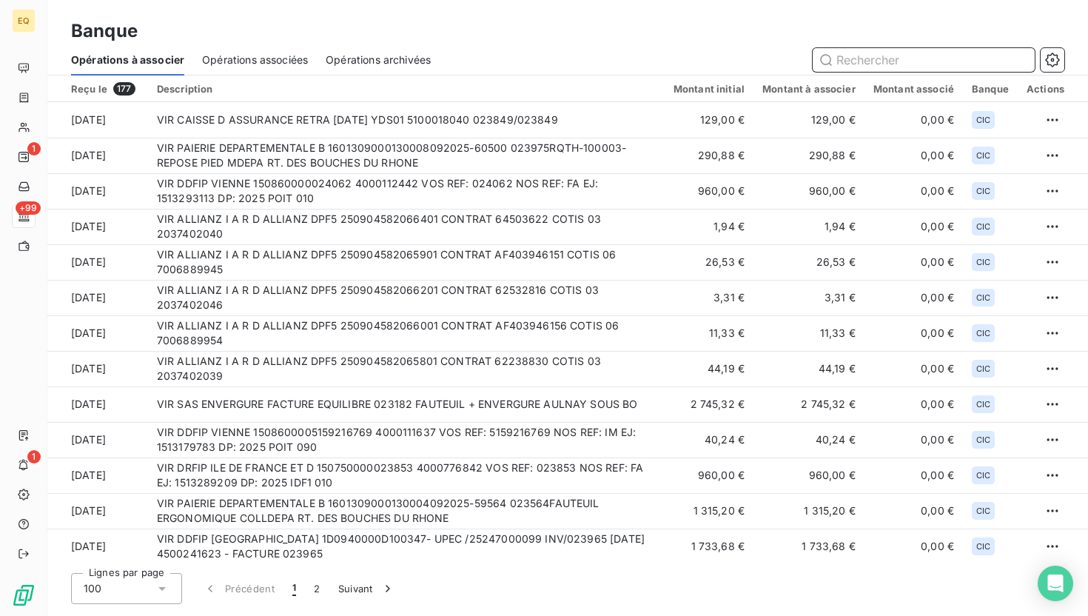
click at [616, 59] on input "text" at bounding box center [924, 60] width 222 height 24
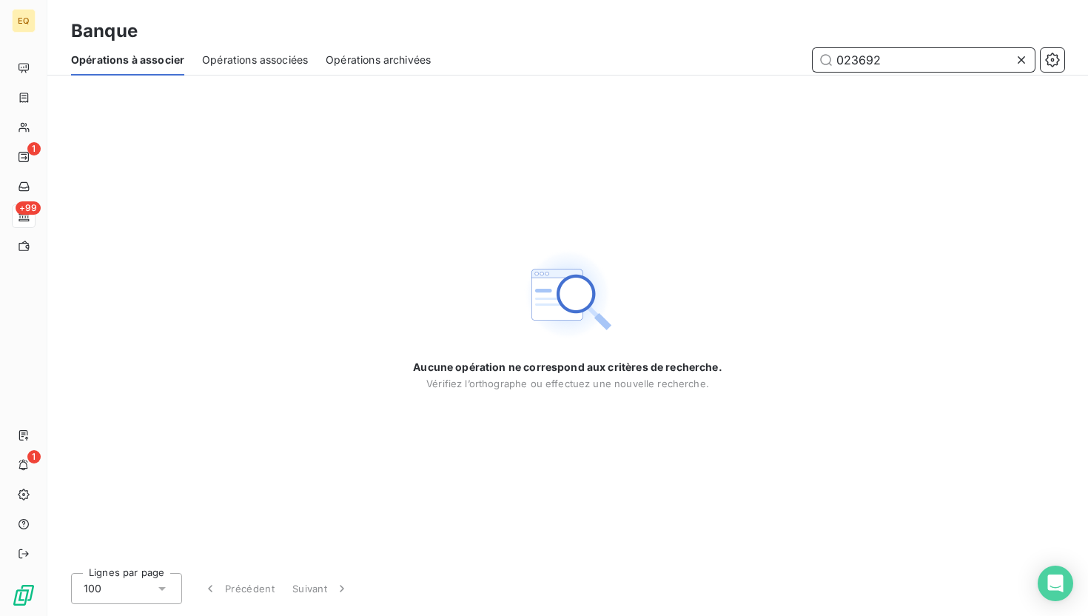
type input "023692"
click at [616, 56] on icon at bounding box center [1021, 60] width 15 height 15
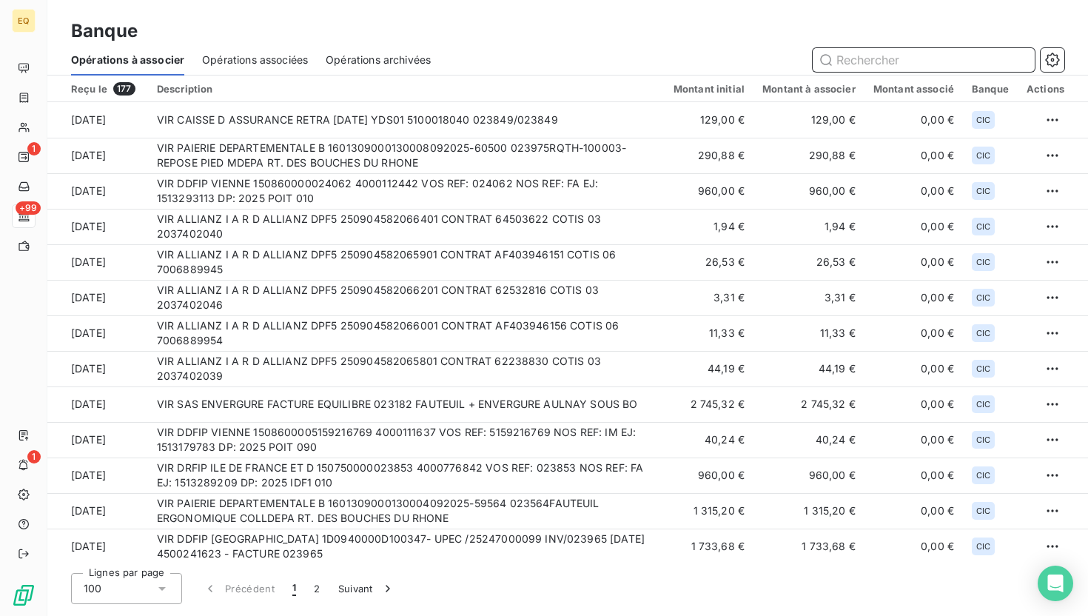
click at [616, 64] on input "text" at bounding box center [924, 60] width 222 height 24
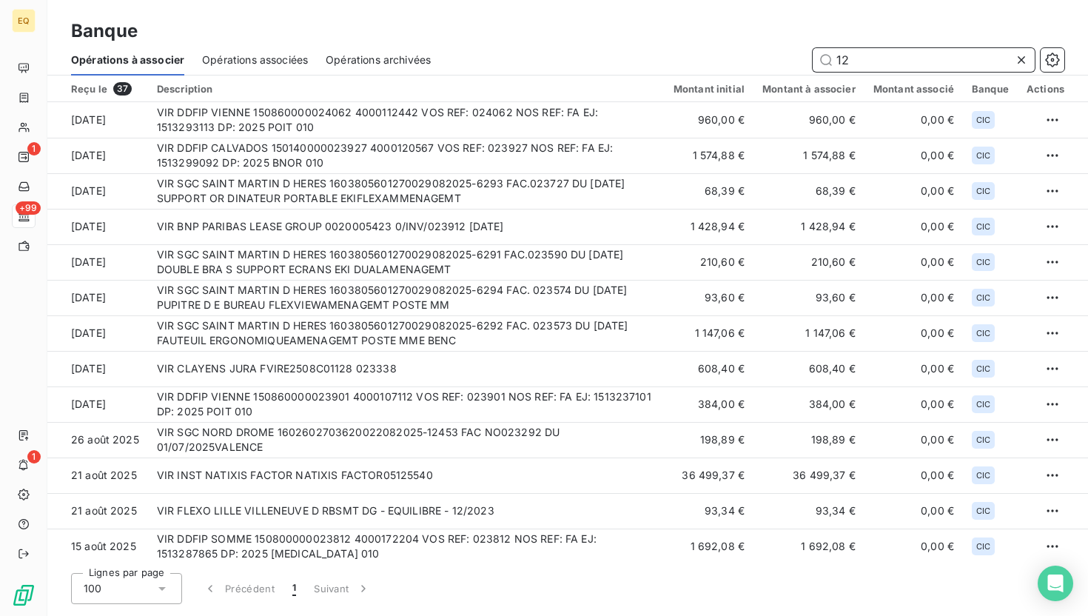
type input "1"
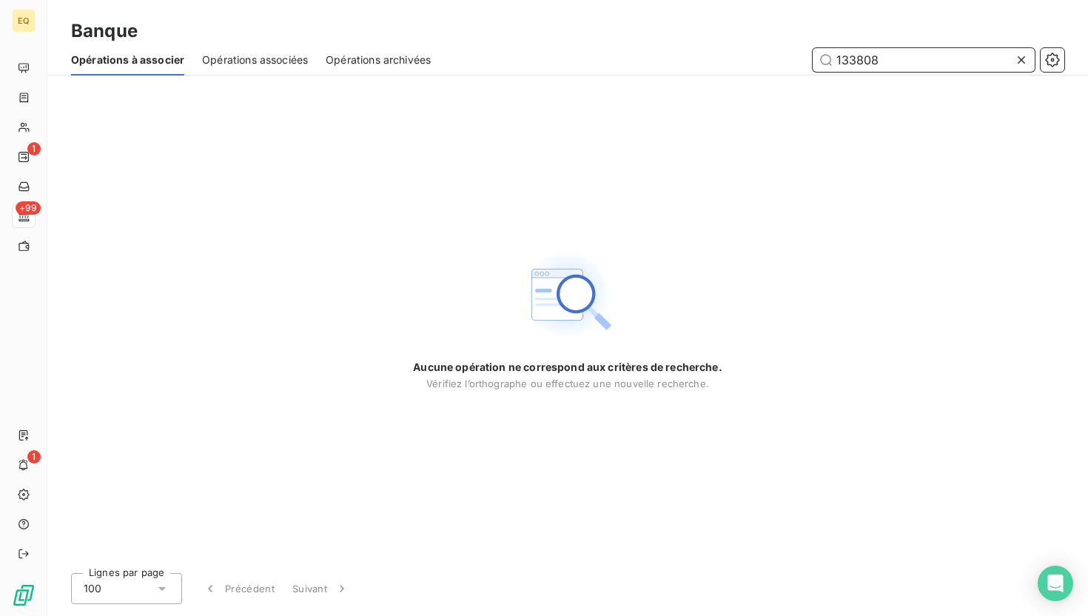
click at [616, 60] on input "133808" at bounding box center [924, 60] width 222 height 24
click at [616, 61] on input "133808" at bounding box center [924, 60] width 222 height 24
type input "1338,08"
click at [616, 63] on icon at bounding box center [1021, 60] width 15 height 15
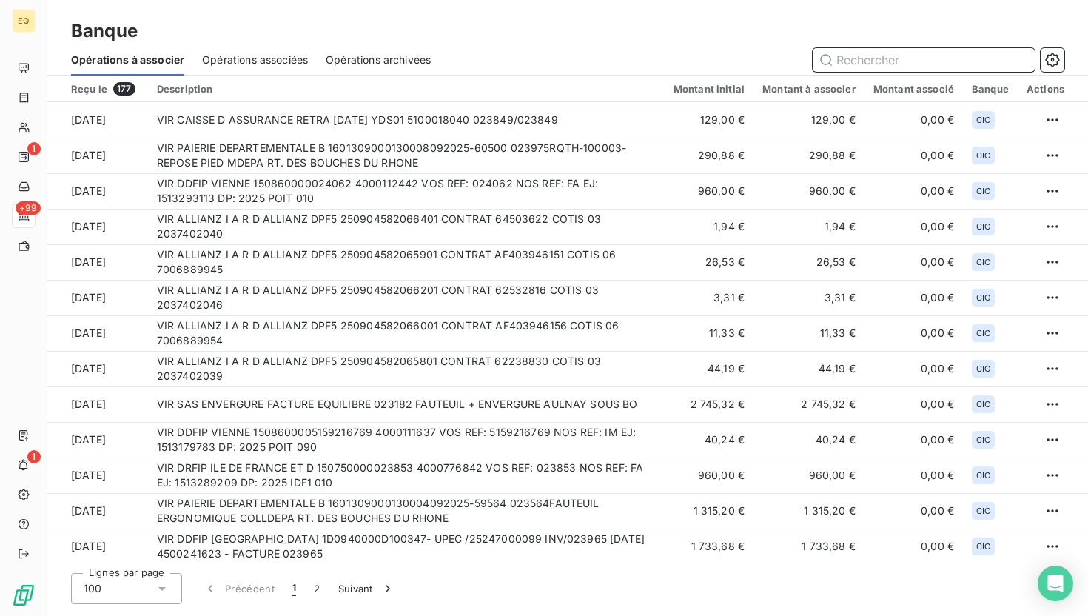
click at [616, 49] on input "text" at bounding box center [924, 60] width 222 height 24
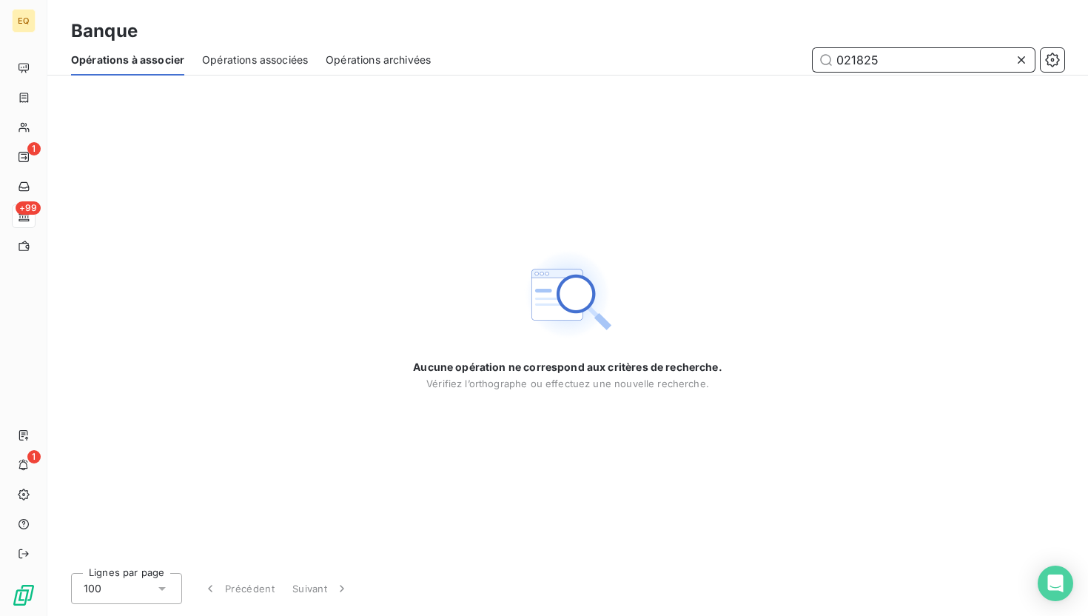
type input "021825"
click at [616, 68] on div at bounding box center [1024, 60] width 21 height 24
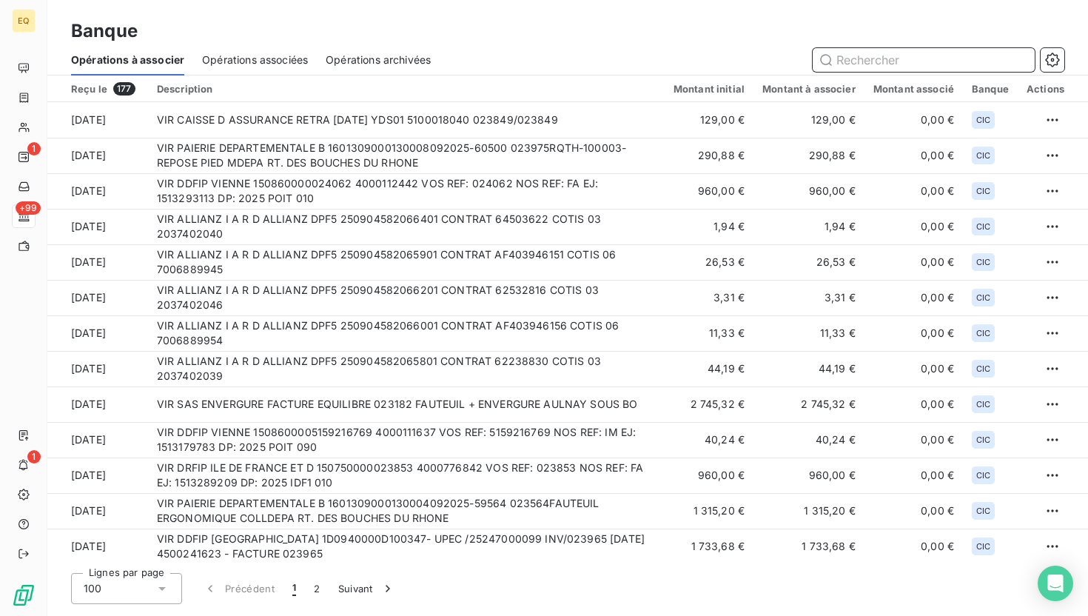
click at [616, 68] on input "text" at bounding box center [924, 60] width 222 height 24
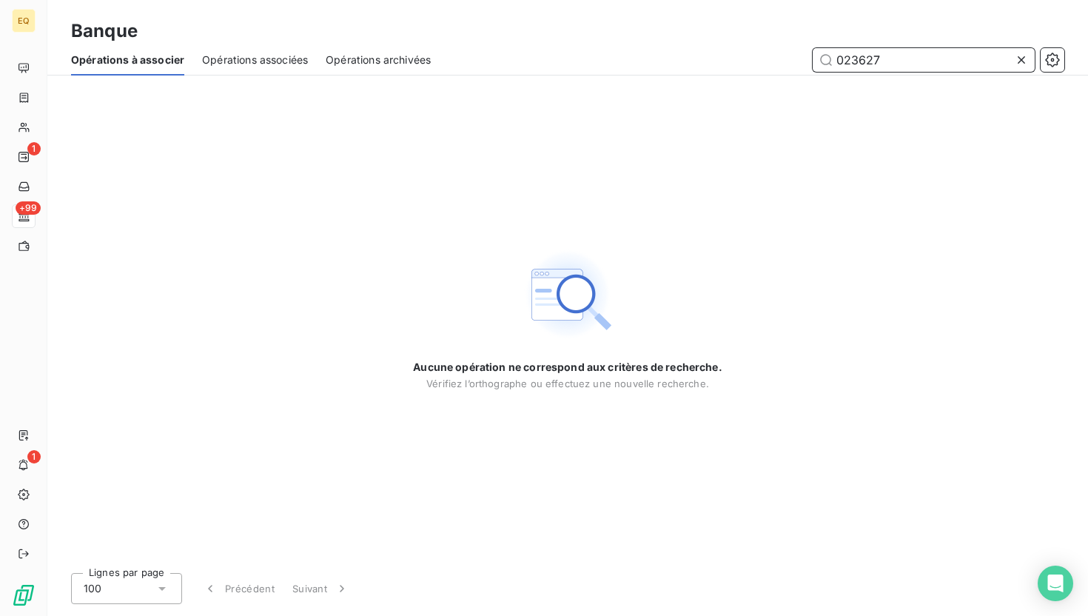
drag, startPoint x: 916, startPoint y: 58, endPoint x: 840, endPoint y: 58, distance: 76.2
click at [616, 58] on input "023627" at bounding box center [924, 60] width 222 height 24
type input "0"
type input "1268,14"
click at [616, 67] on div at bounding box center [1024, 60] width 21 height 24
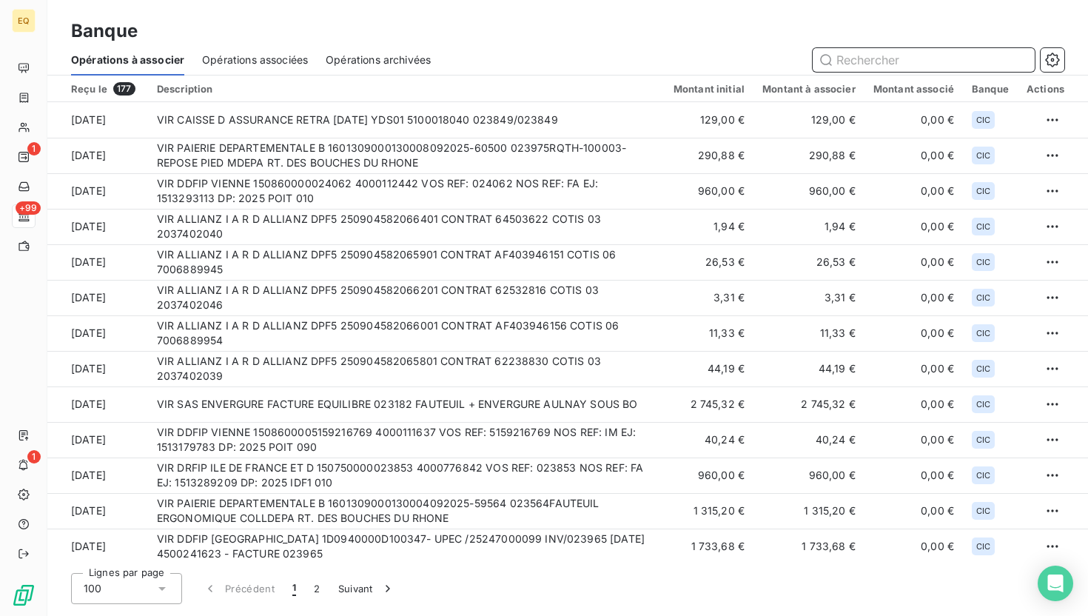
click at [616, 58] on input "text" at bounding box center [924, 60] width 222 height 24
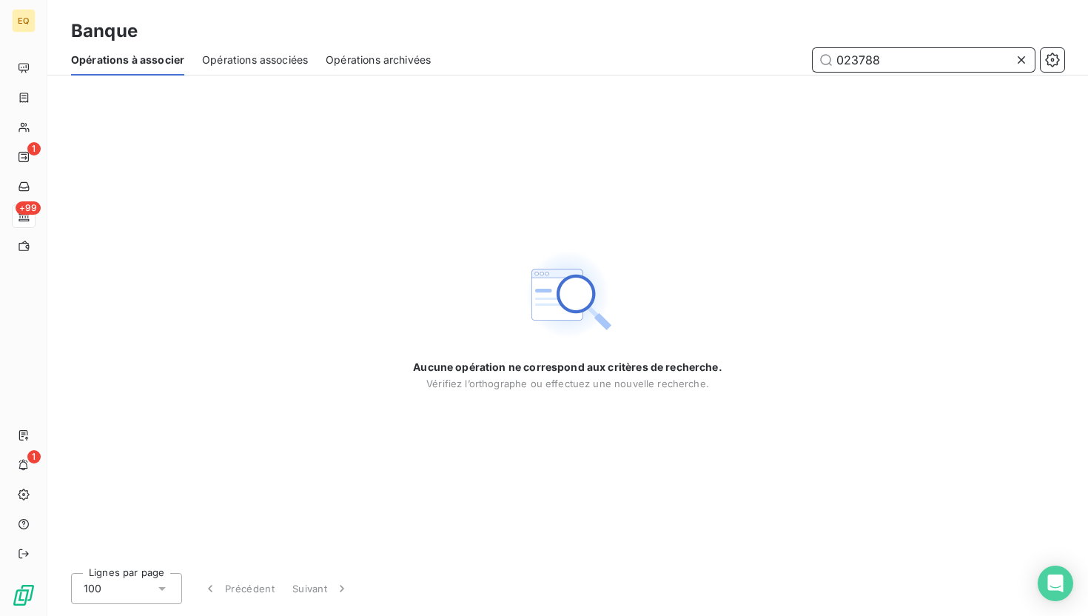
type input "023788"
click at [616, 54] on icon at bounding box center [1021, 60] width 15 height 15
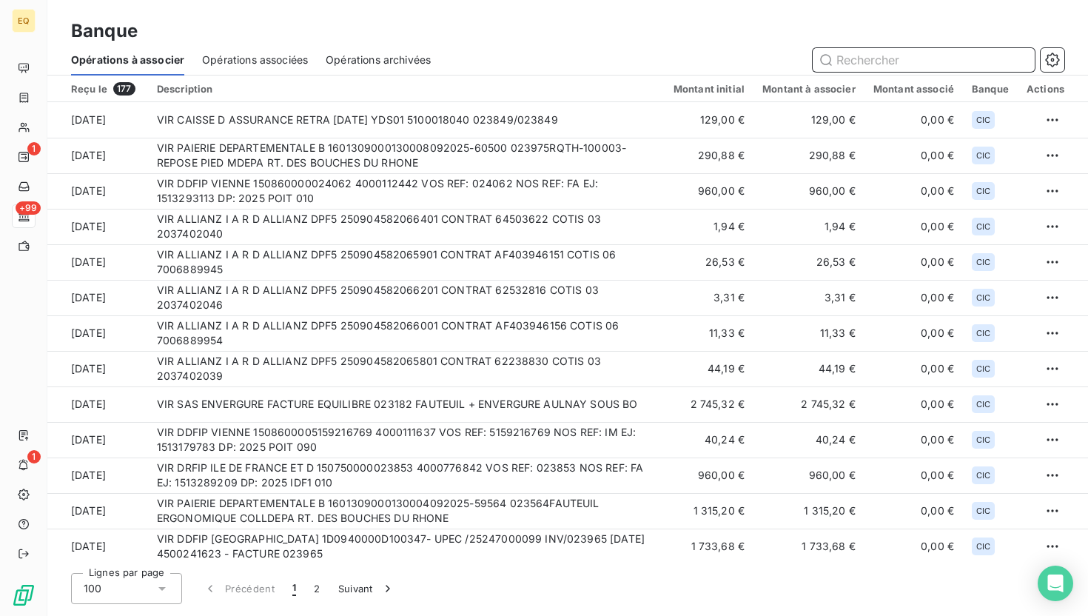
click at [616, 67] on input "text" at bounding box center [924, 60] width 222 height 24
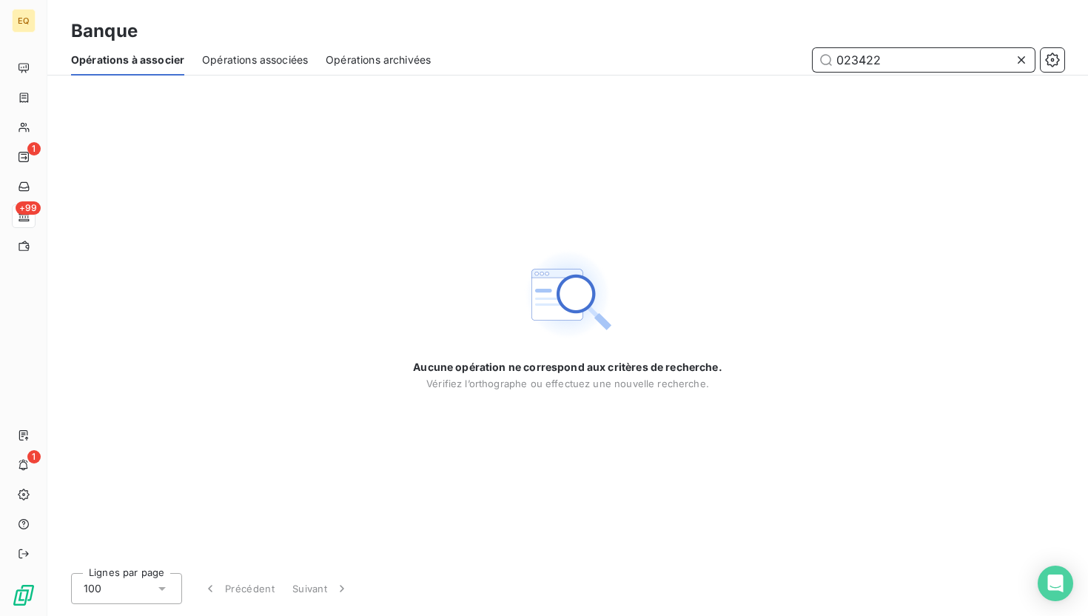
type input "023422"
click at [616, 58] on icon at bounding box center [1021, 59] width 7 height 7
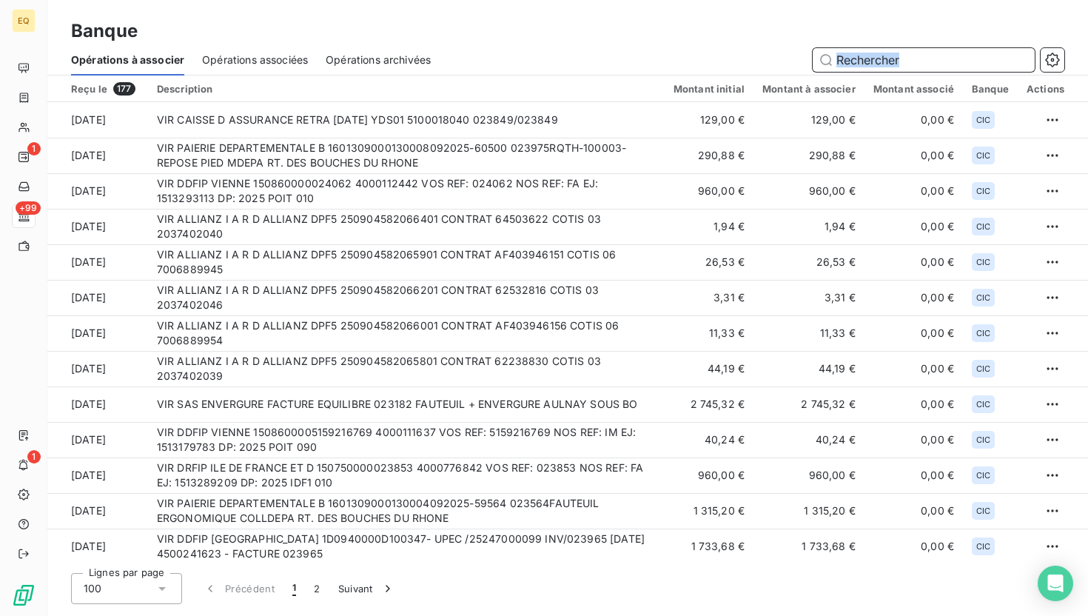
click at [616, 67] on input "text" at bounding box center [924, 60] width 222 height 24
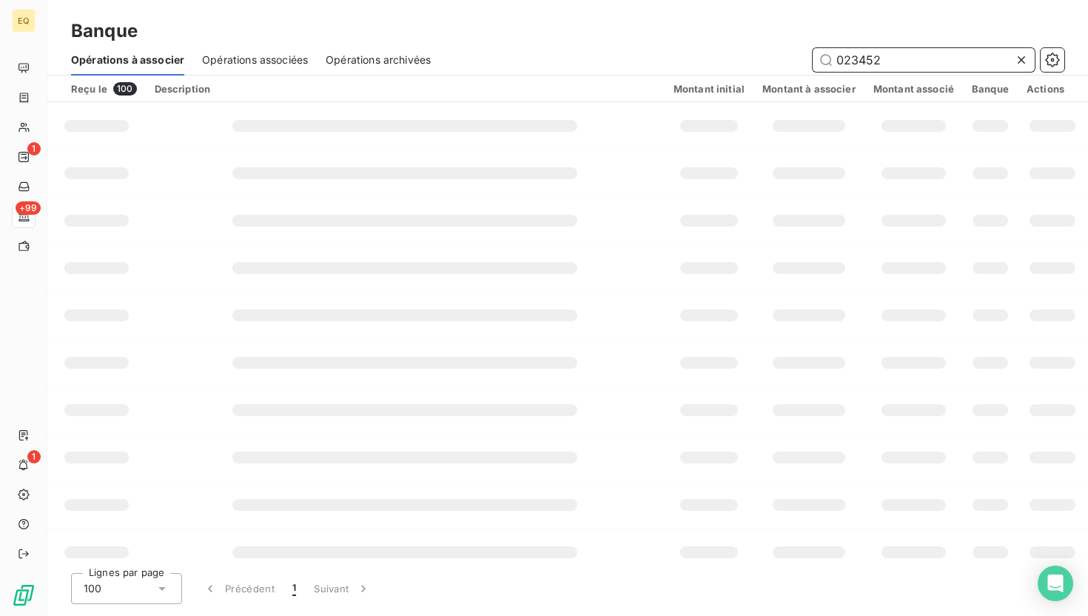
type input "023452"
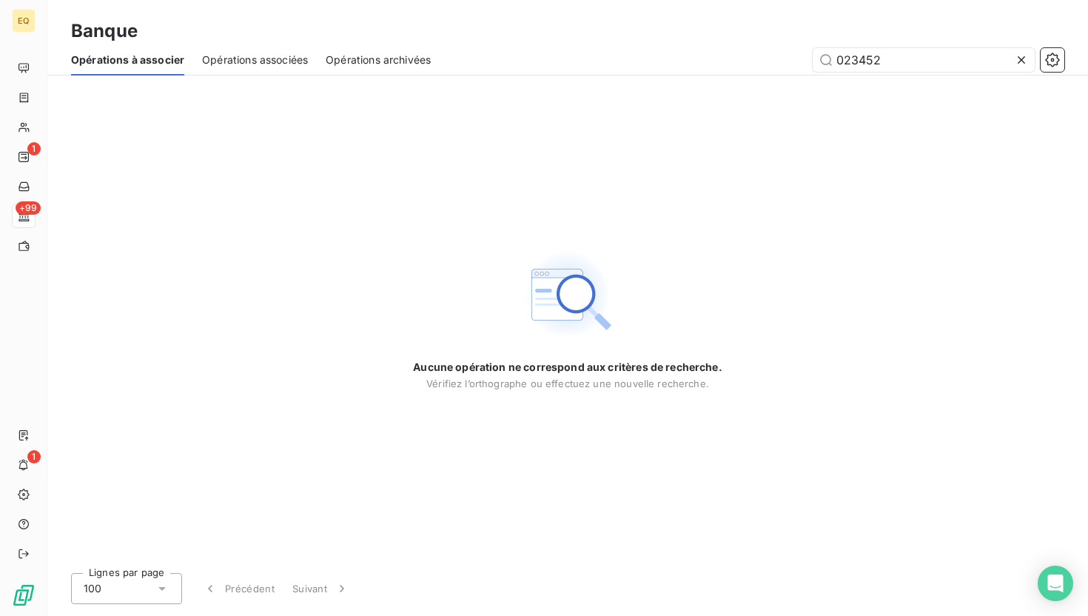
click at [616, 61] on icon at bounding box center [1021, 59] width 7 height 7
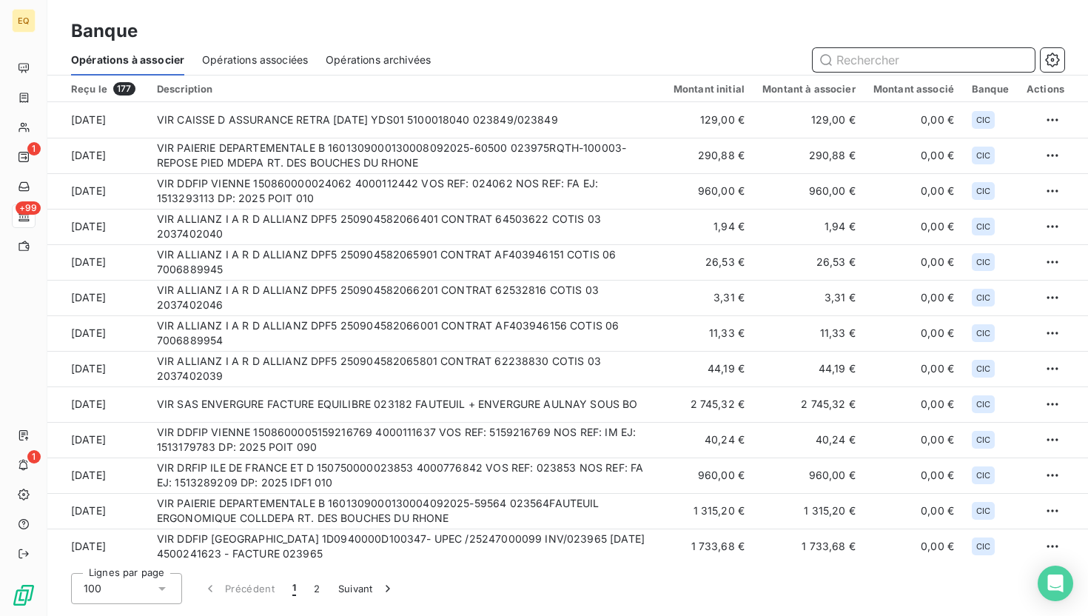
click at [616, 60] on input "text" at bounding box center [924, 60] width 222 height 24
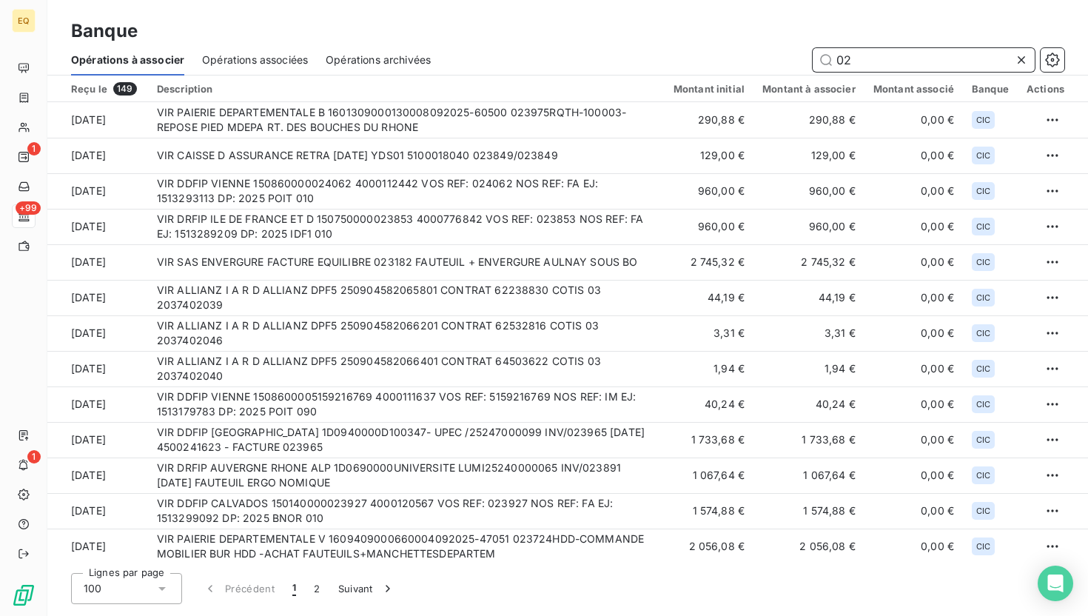
type input "0"
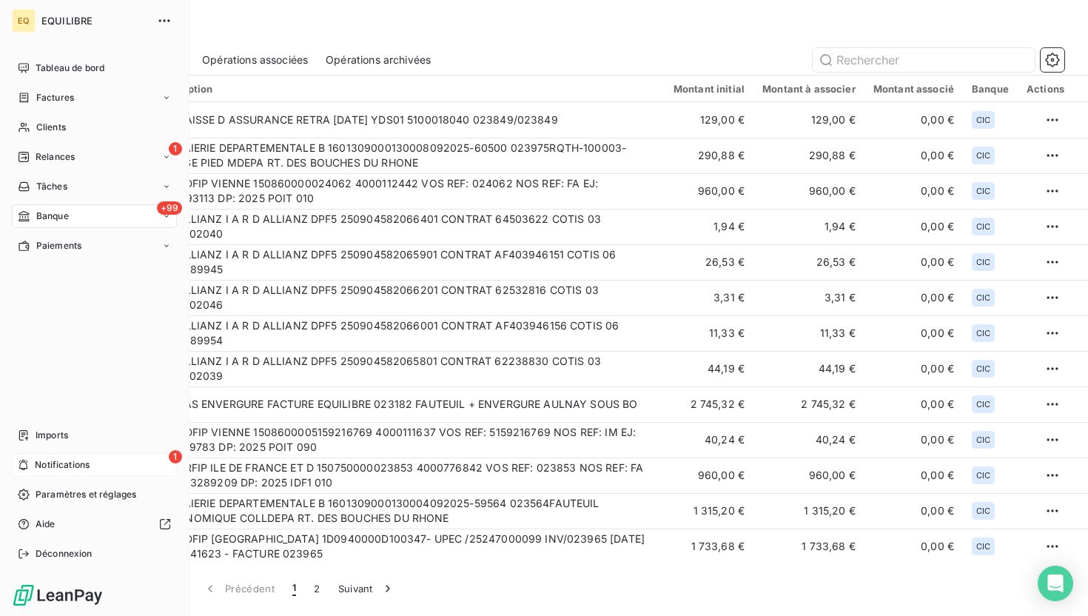
click at [78, 468] on span "Notifications" at bounding box center [62, 464] width 55 height 13
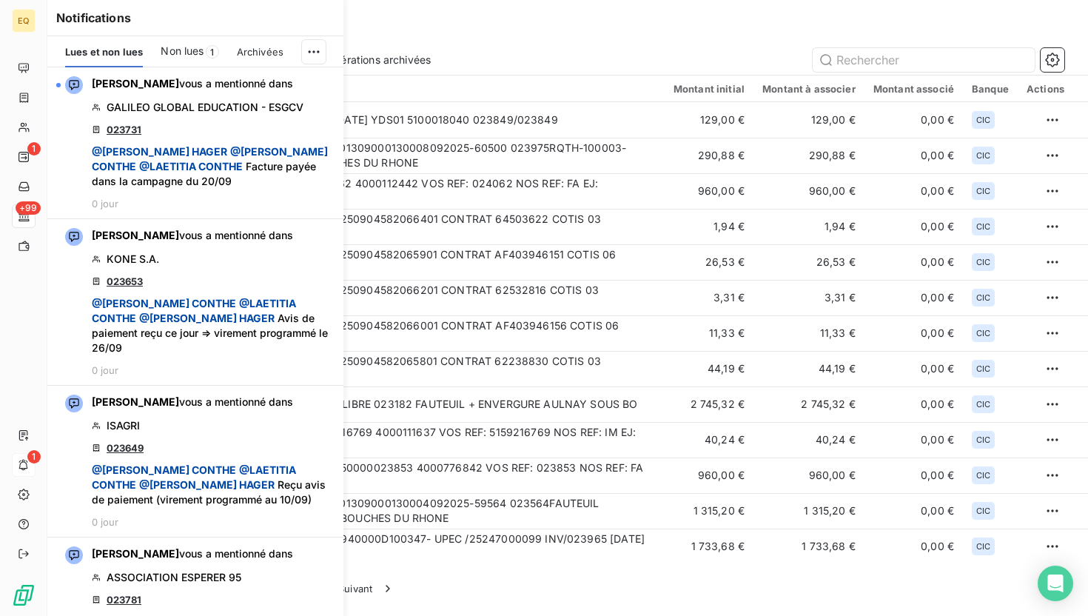
click at [196, 55] on span "Non lues" at bounding box center [182, 51] width 43 height 15
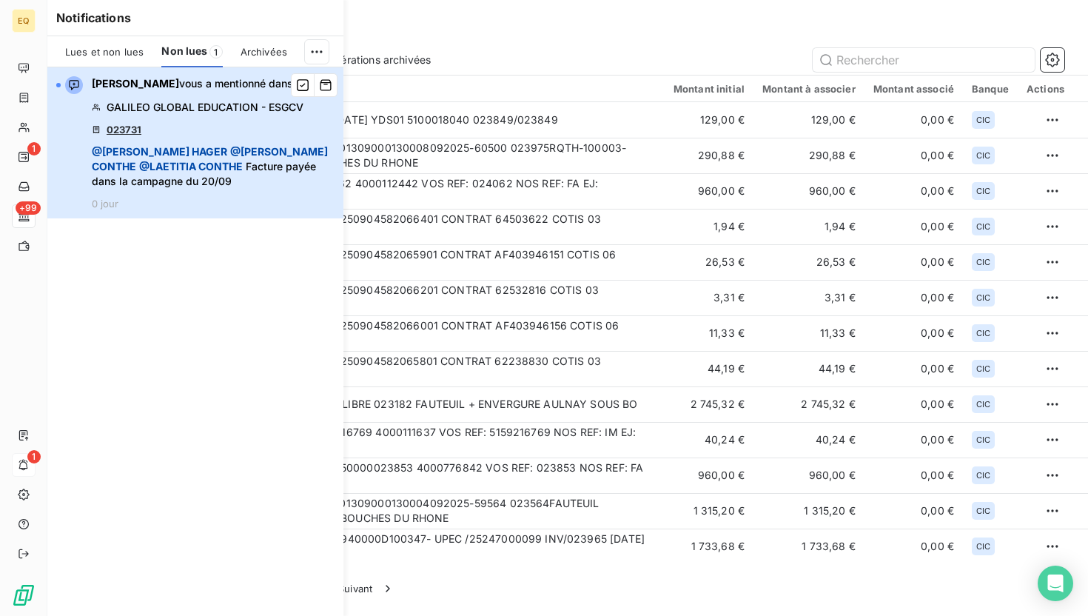
click at [179, 138] on div "[PERSON_NAME] vous a mentionné dans GALILEO GLOBAL EDUCATION - ESGCV 023731 @ […" at bounding box center [213, 142] width 243 height 133
